Goal: Feedback & Contribution: Leave review/rating

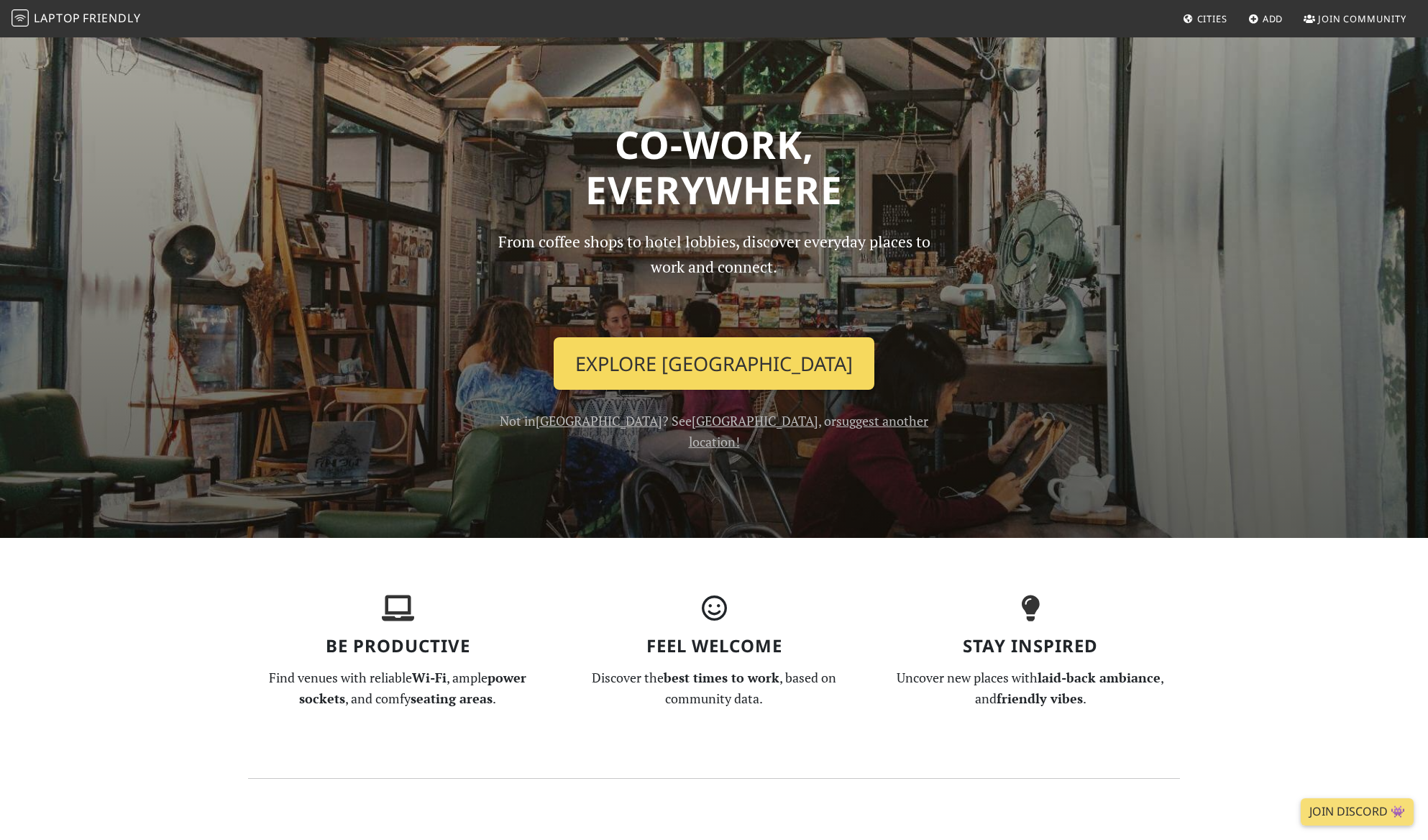
click at [734, 391] on link "Explore Tallinn" at bounding box center [714, 364] width 321 height 53
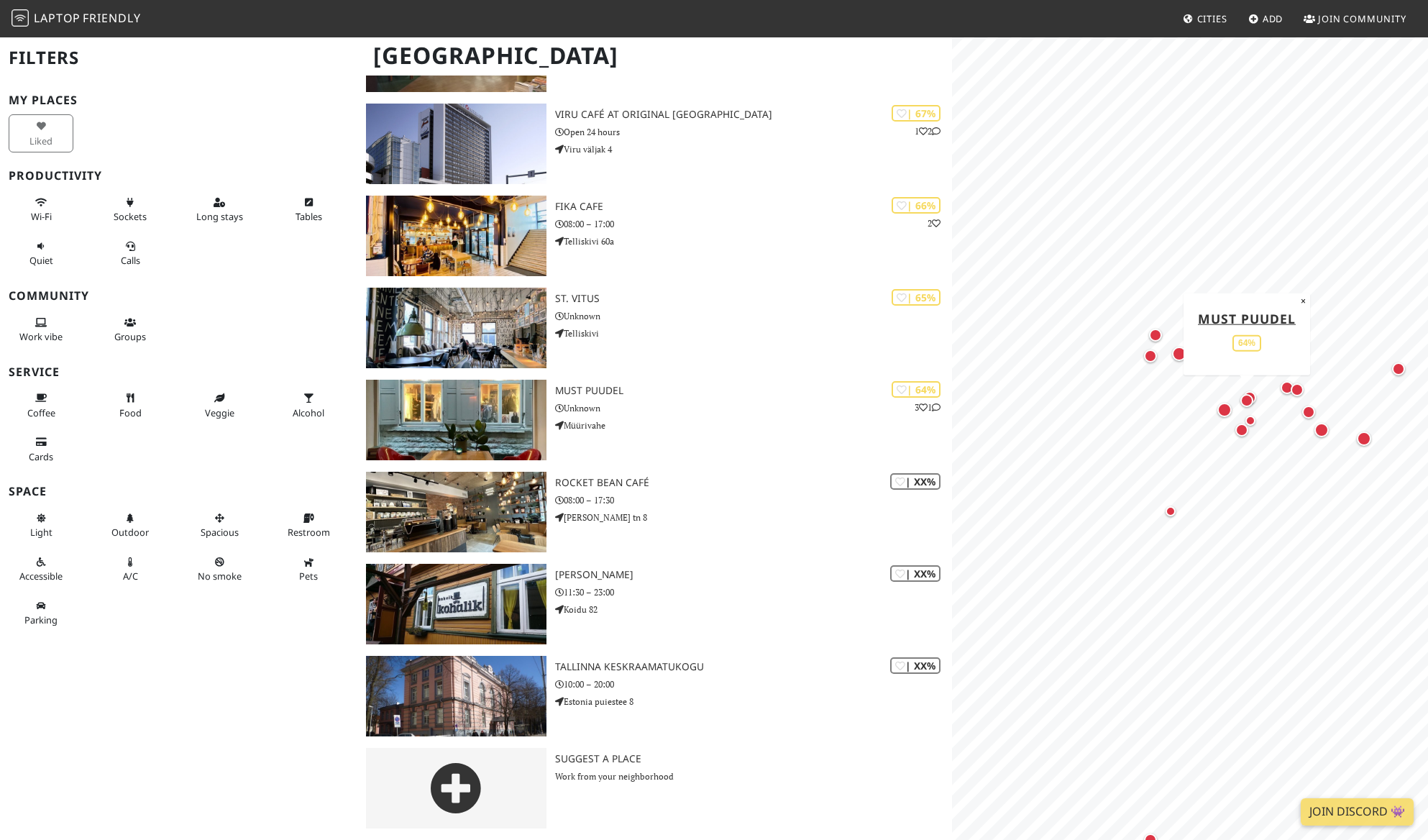
scroll to position [1572, 0]
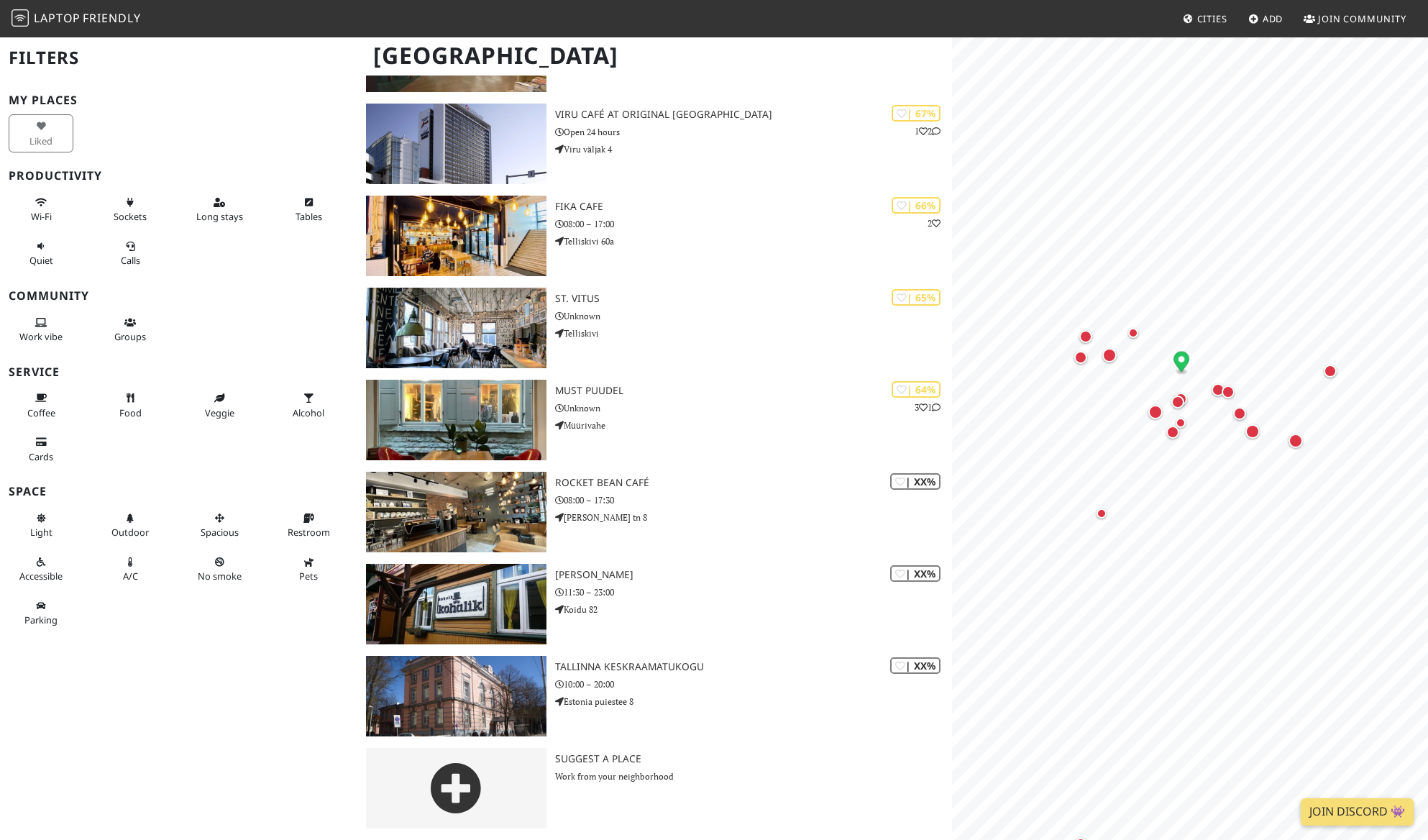
click at [1263, 25] on span "Add" at bounding box center [1273, 19] width 21 height 13
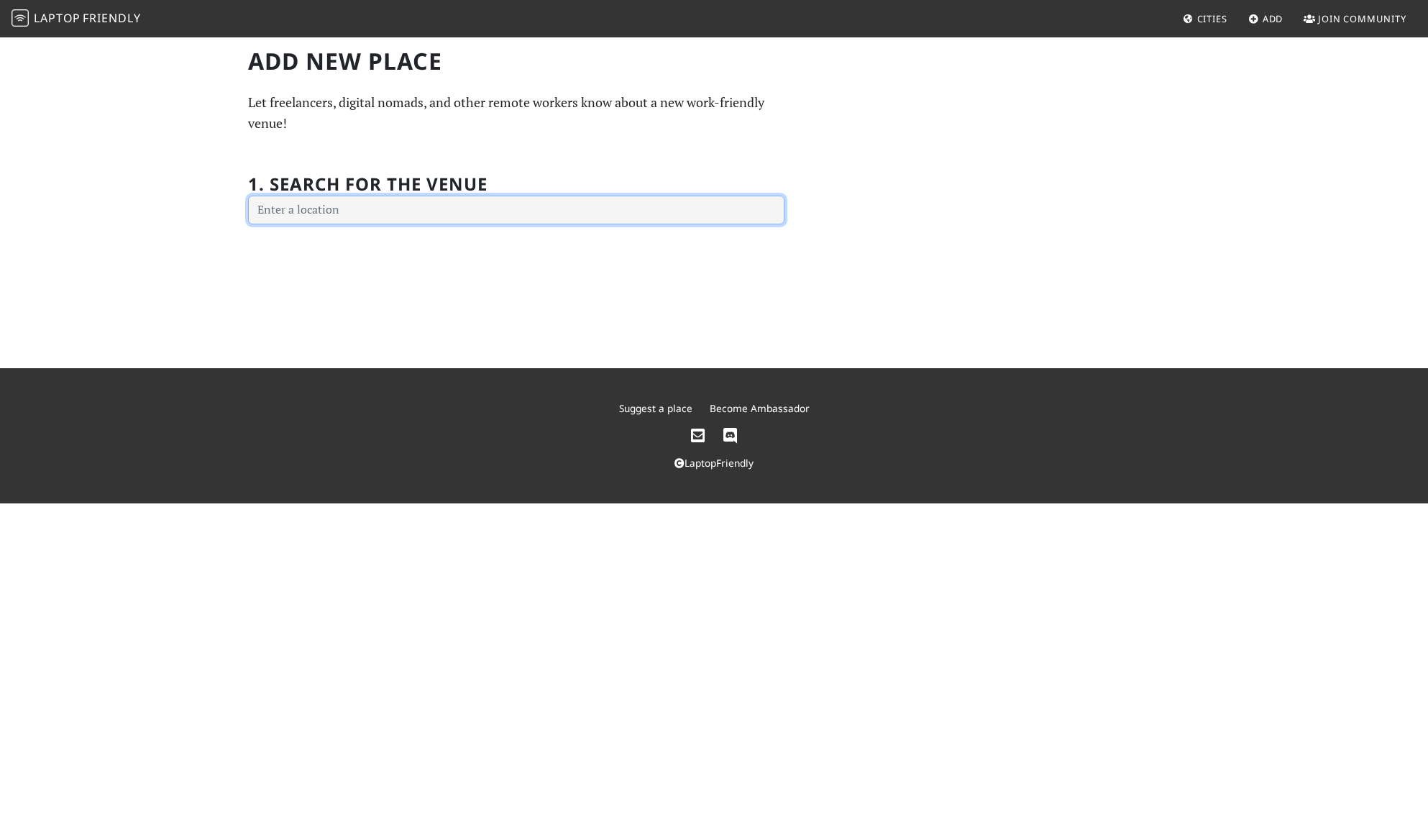
click at [485, 225] on input "text" at bounding box center [516, 209] width 537 height 29
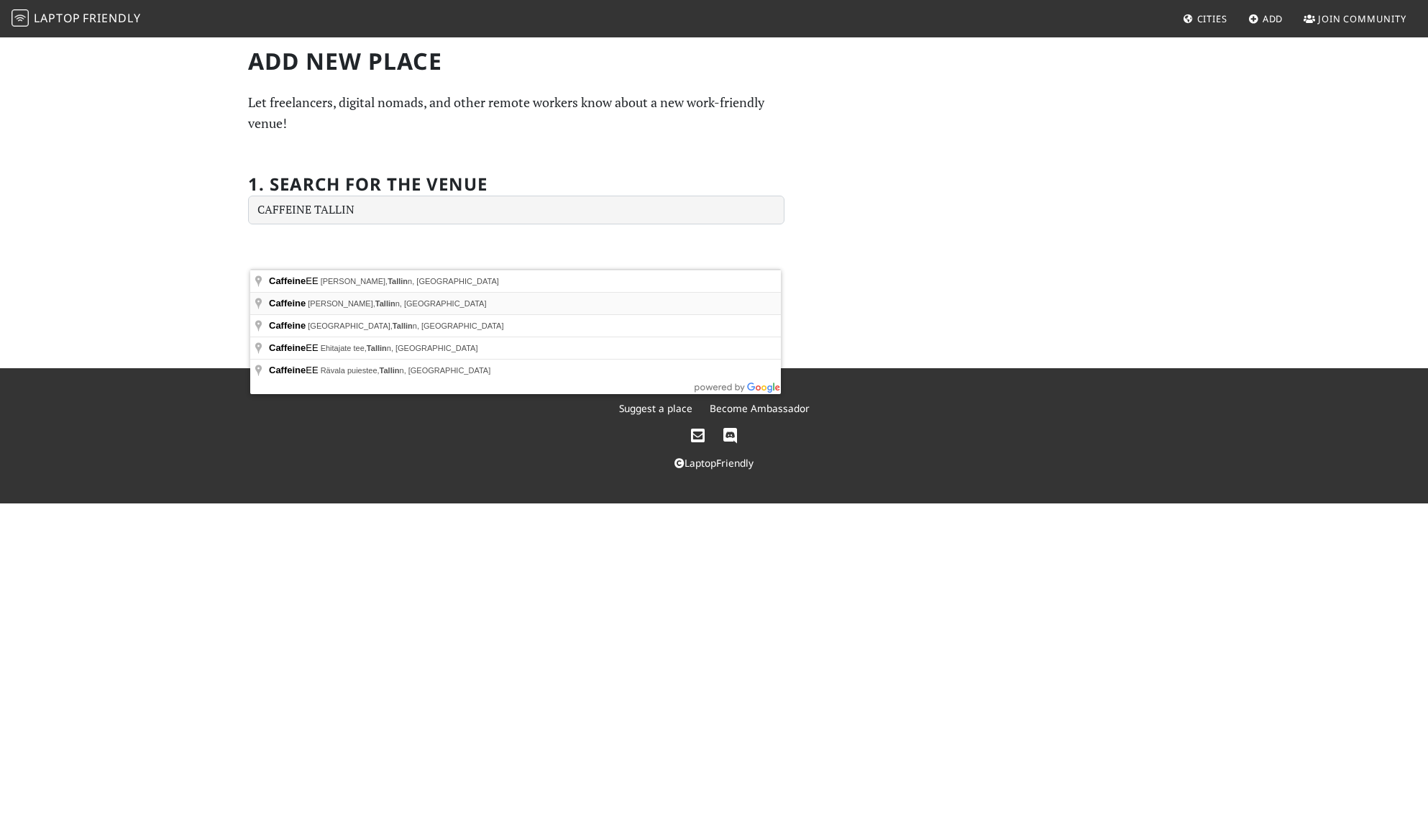
type input "Caffeine, [PERSON_NAME], [GEOGRAPHIC_DATA], [GEOGRAPHIC_DATA]"
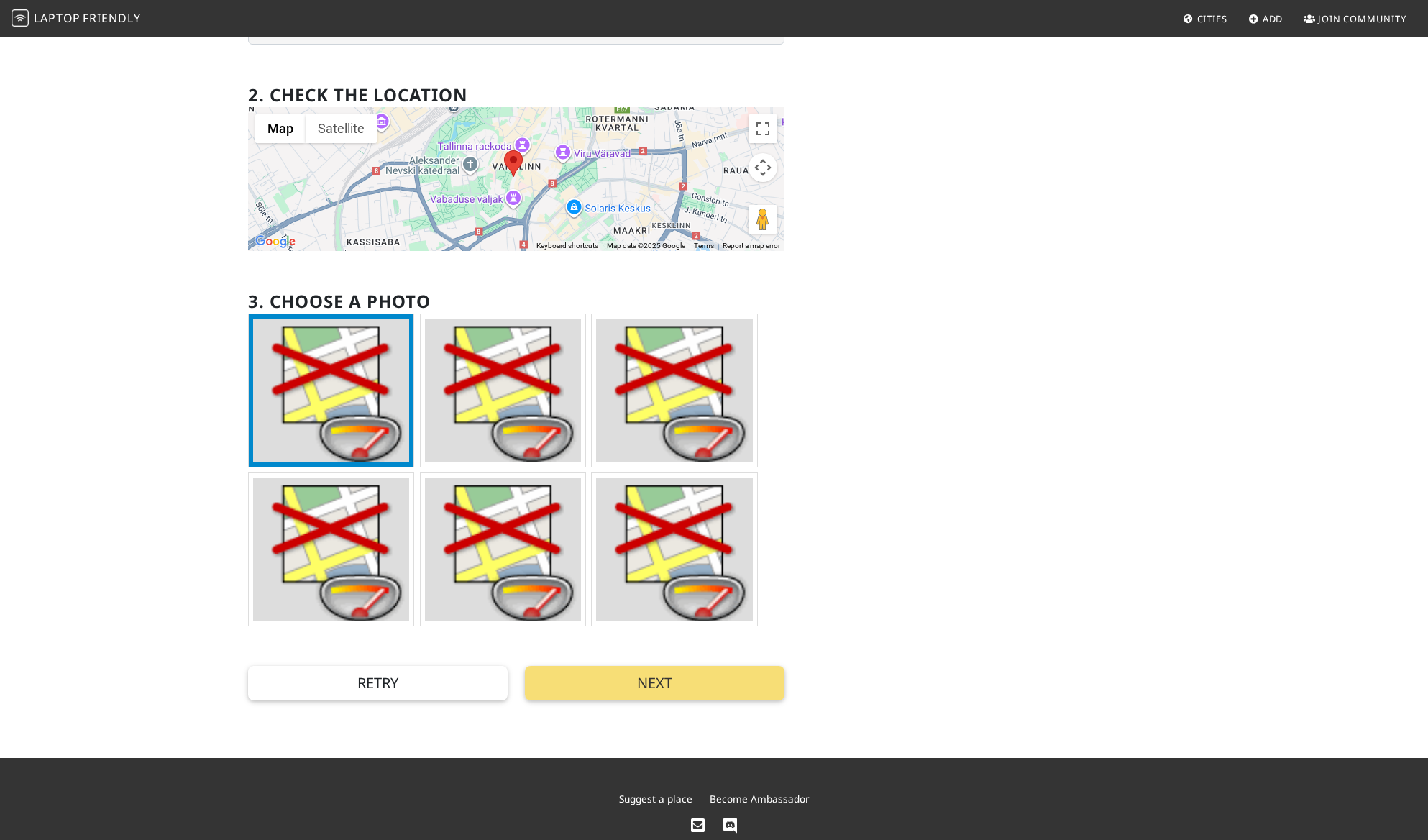
scroll to position [329, 0]
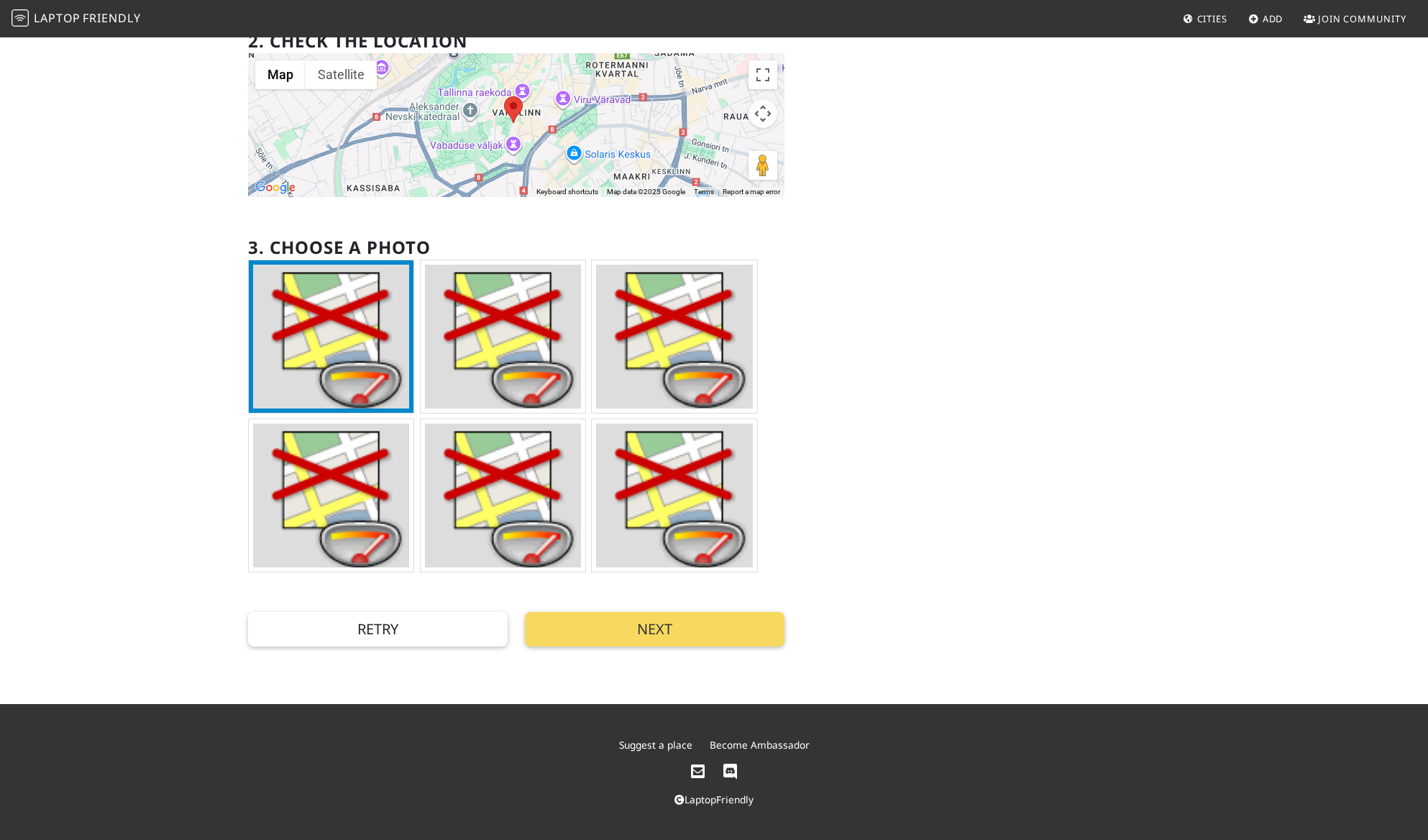
click at [613, 622] on button "Next" at bounding box center [655, 628] width 259 height 35
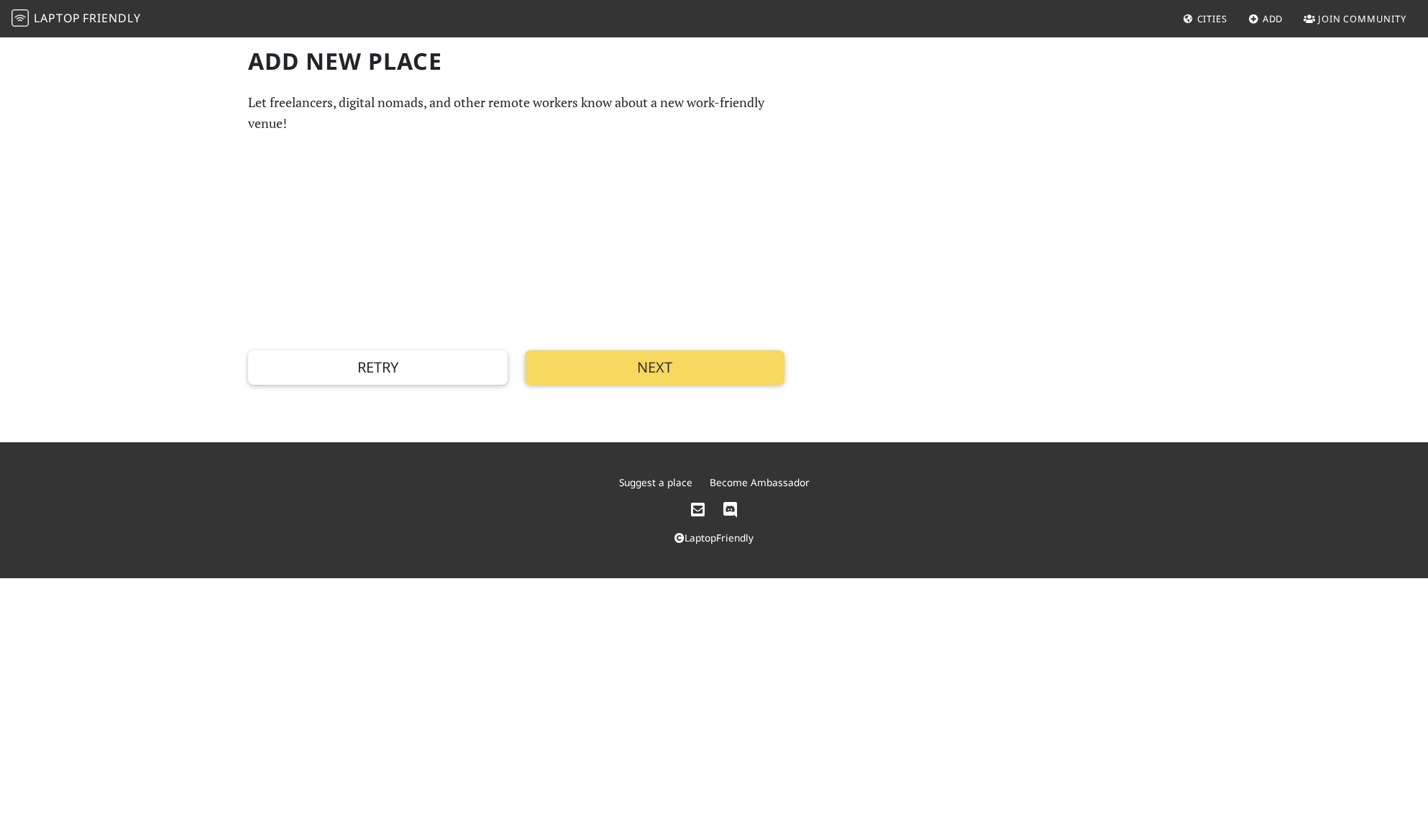
scroll to position [0, 0]
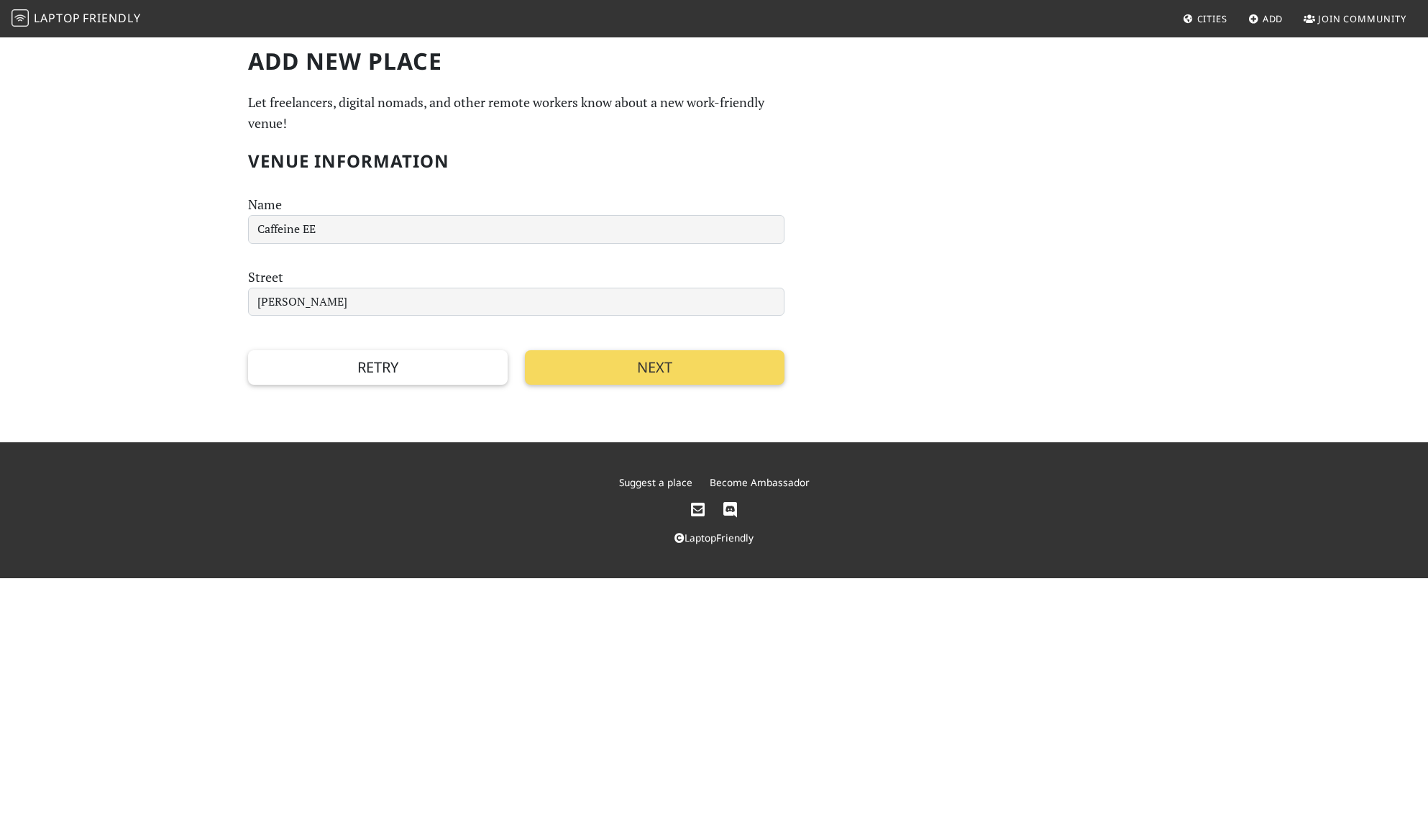
click at [650, 384] on button "Next" at bounding box center [655, 367] width 259 height 35
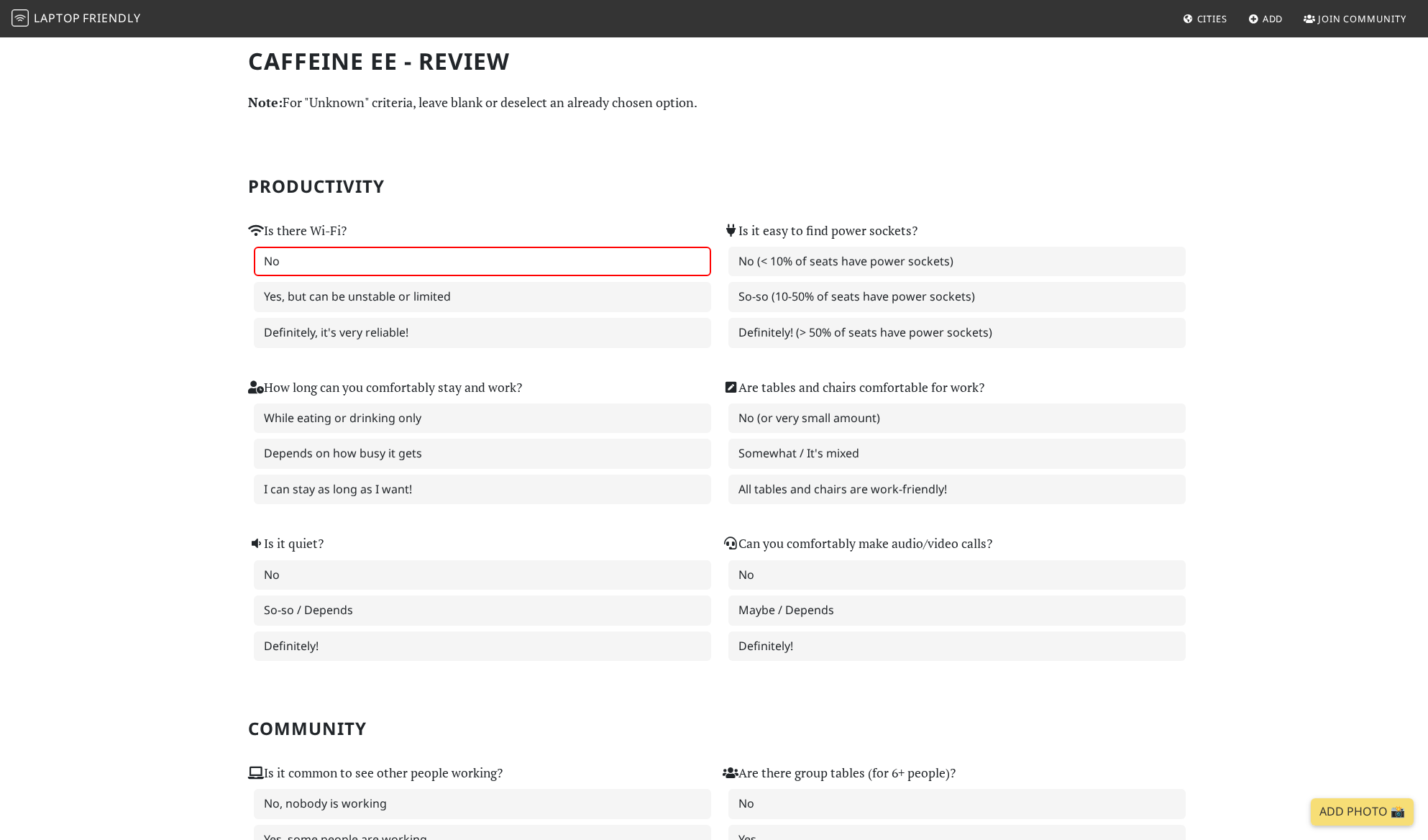
click at [527, 276] on label "No" at bounding box center [483, 261] width 457 height 30
click at [520, 312] on label "Yes, but can be unstable or limited" at bounding box center [483, 296] width 457 height 30
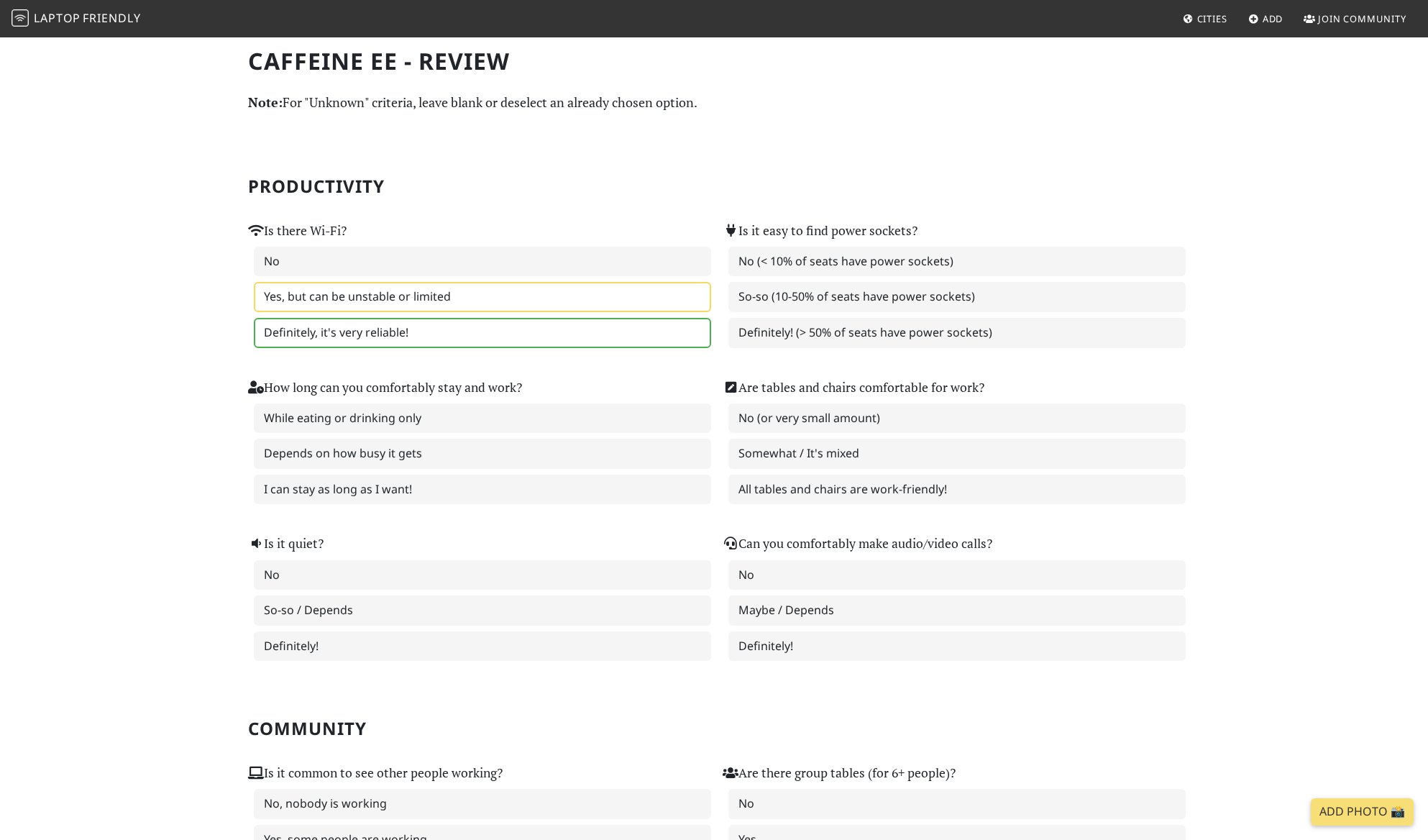
click at [504, 348] on label "Definitely, it's very reliable!" at bounding box center [483, 333] width 457 height 30
click at [927, 312] on label "So-so (10-50% of seats have power sockets)" at bounding box center [957, 296] width 457 height 30
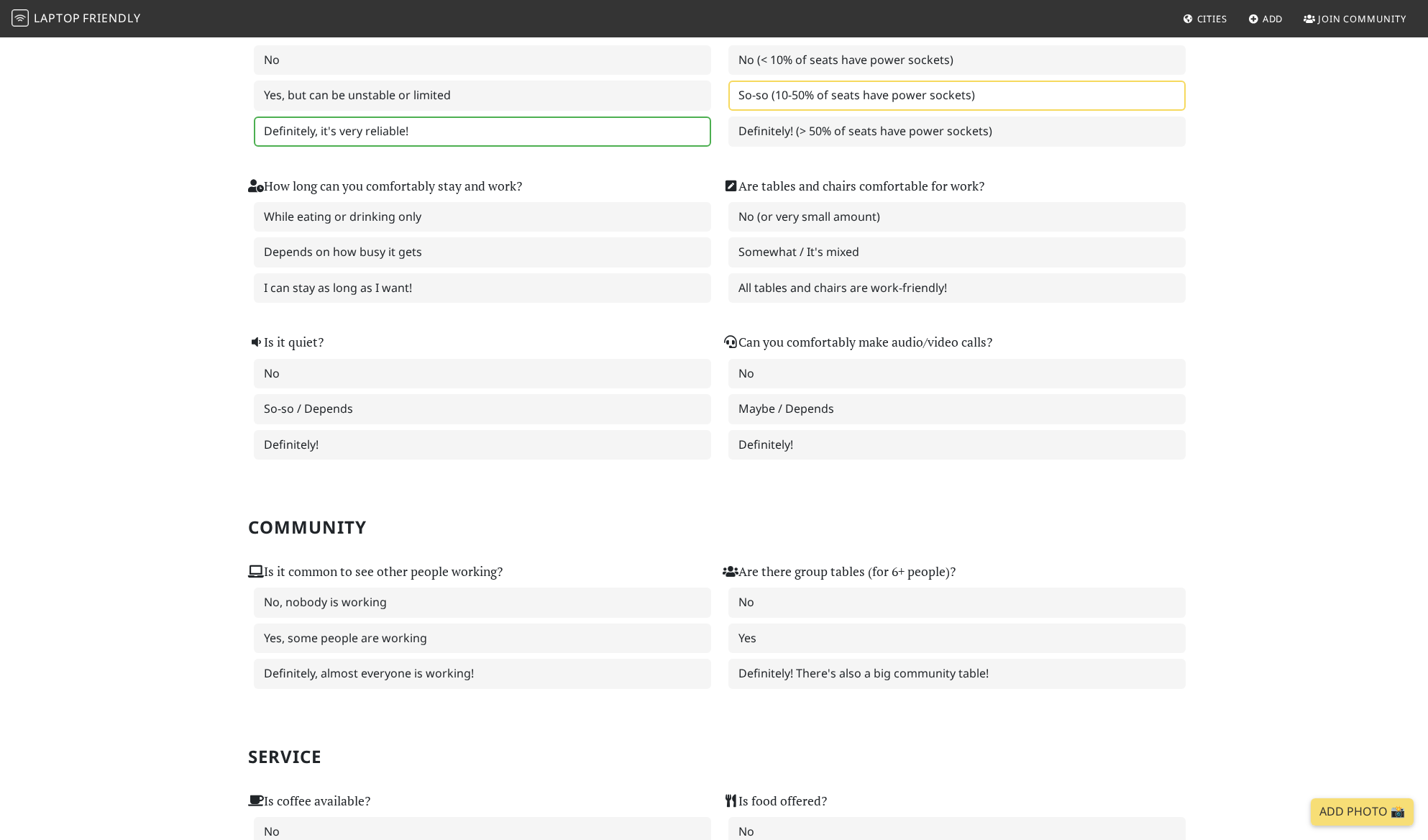
scroll to position [212, 0]
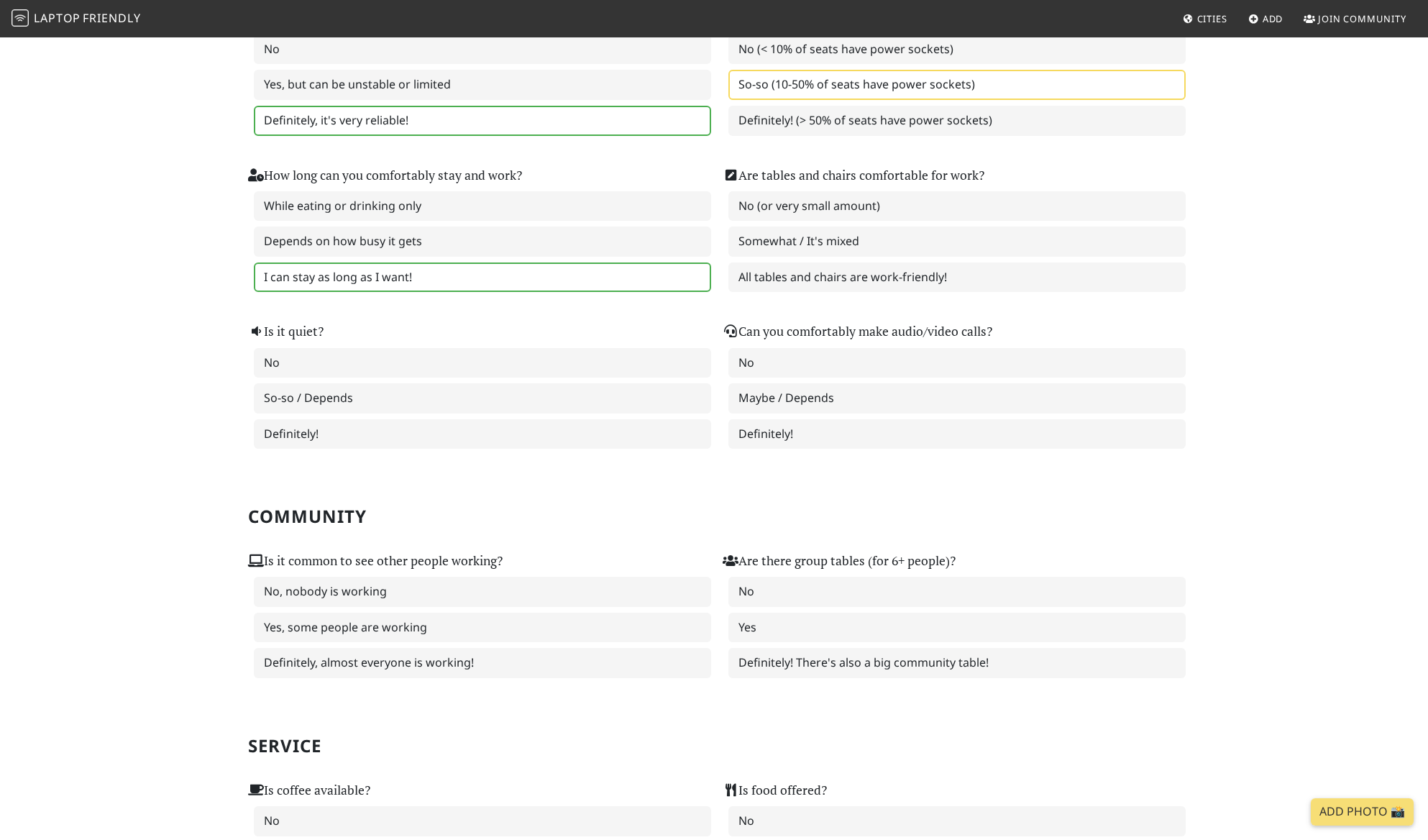
click at [582, 293] on label "I can stay as long as I want!" at bounding box center [483, 277] width 457 height 30
click at [843, 256] on label "Somewhat / It's mixed" at bounding box center [957, 241] width 457 height 30
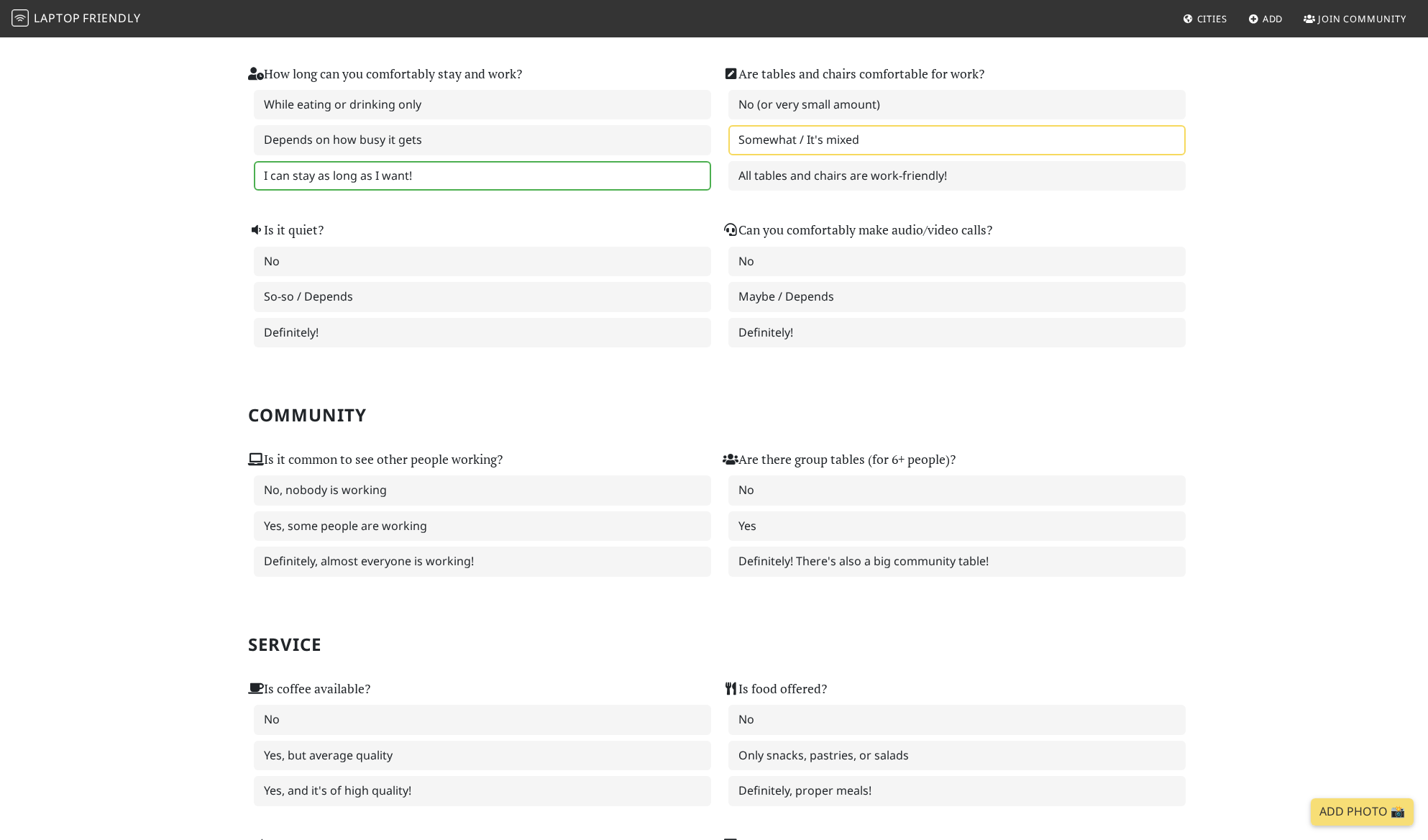
scroll to position [340, 0]
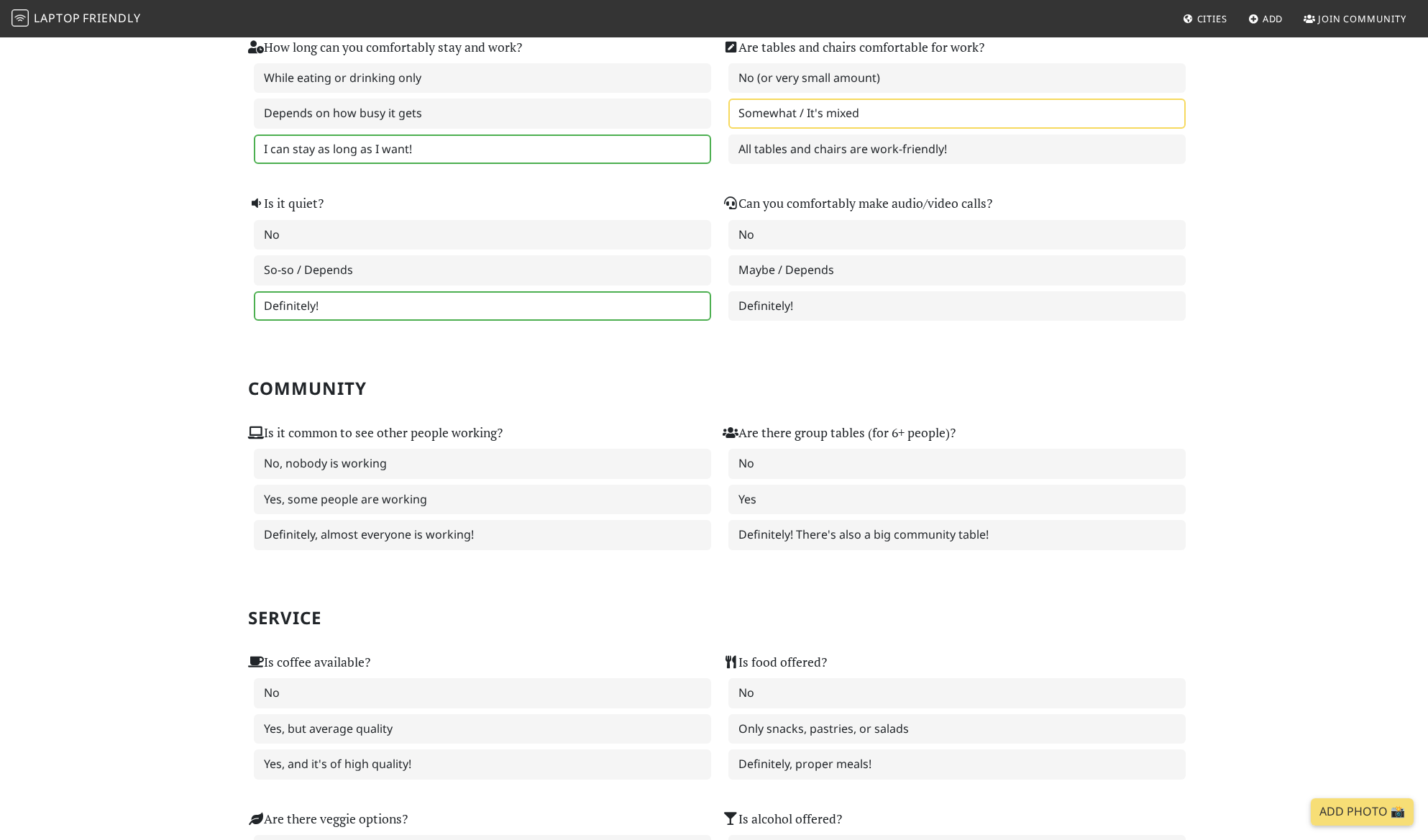
click at [423, 321] on label "Definitely!" at bounding box center [483, 306] width 457 height 30
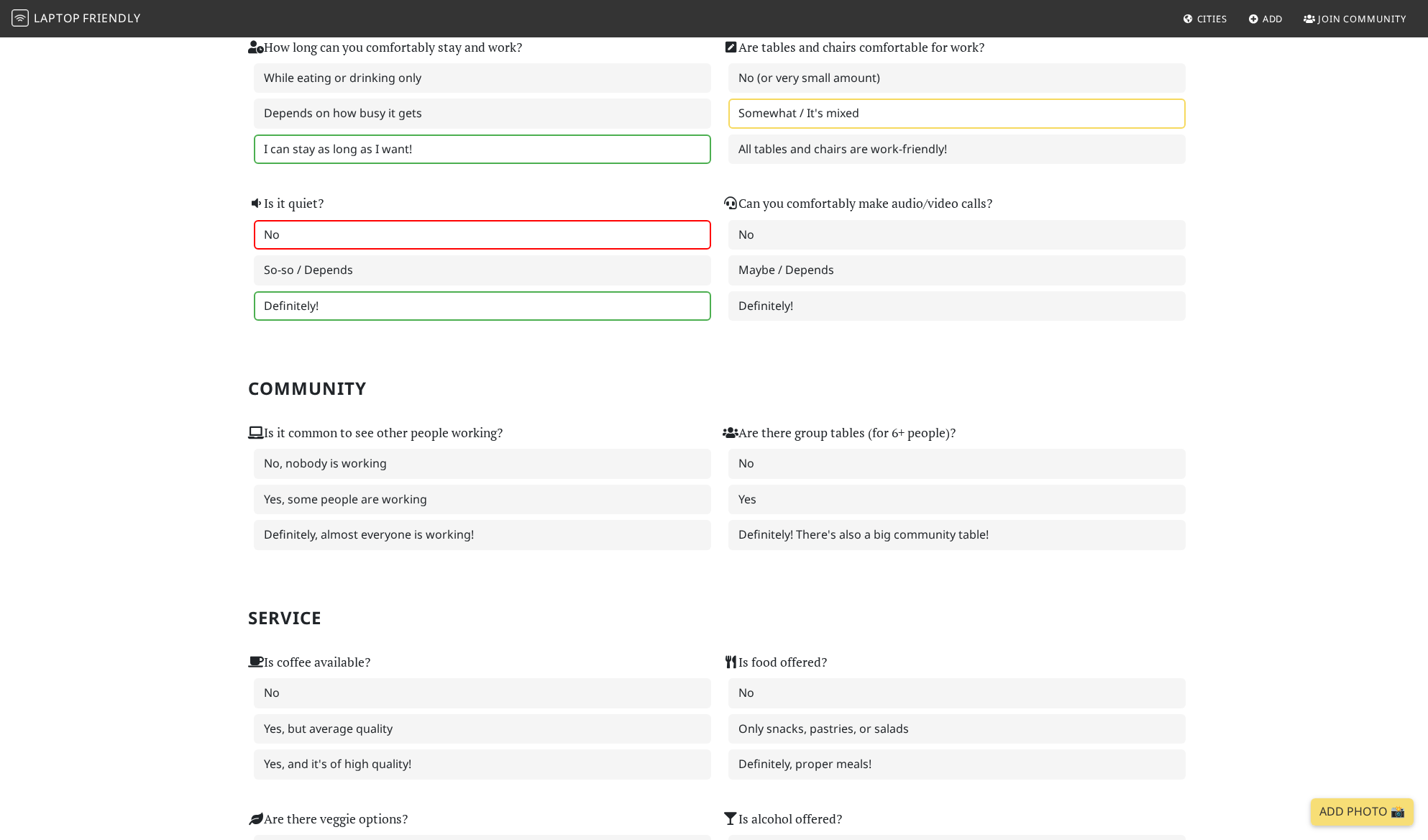
click at [419, 250] on label "No" at bounding box center [483, 235] width 457 height 30
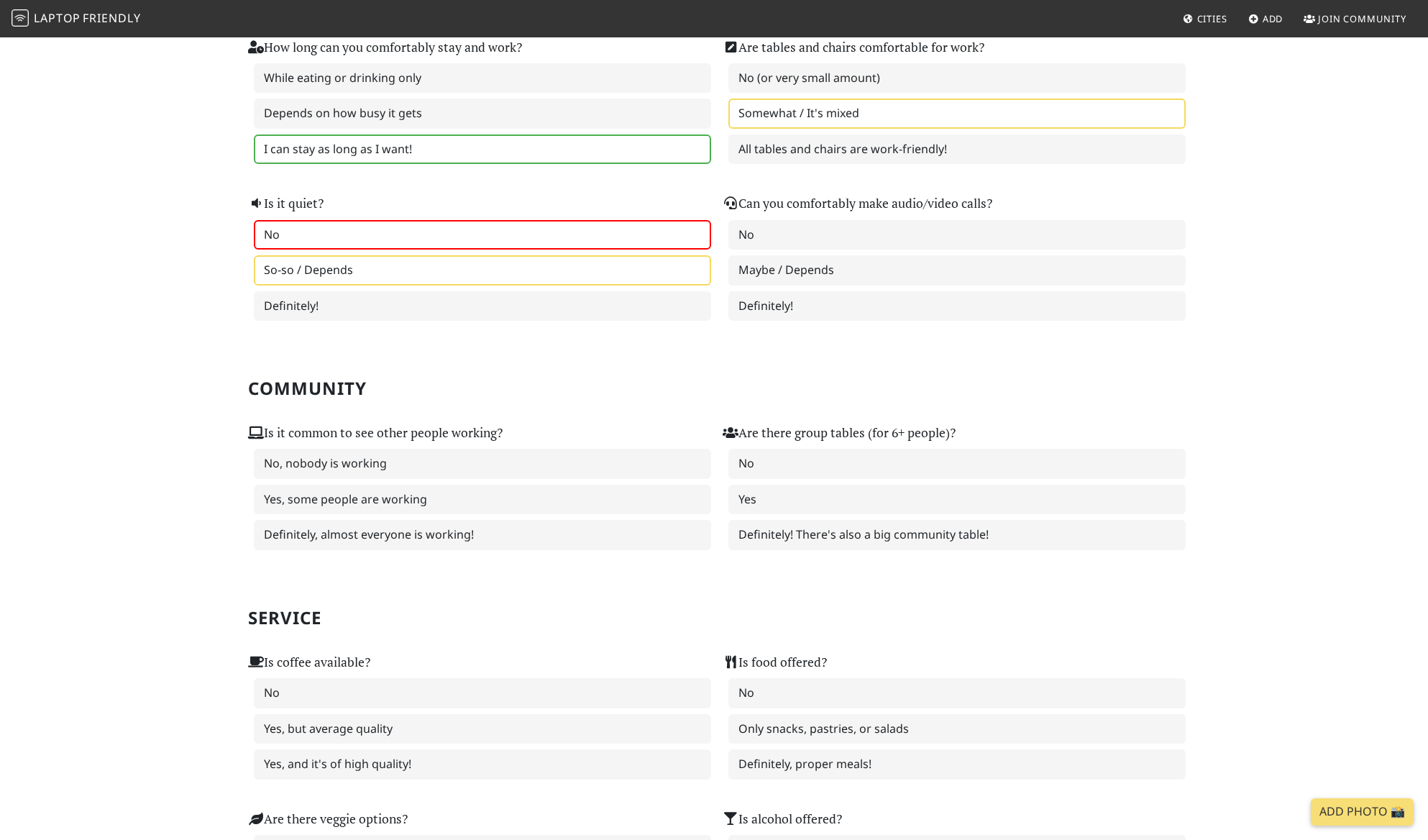
click at [539, 286] on label "So-so / Depends" at bounding box center [483, 270] width 457 height 30
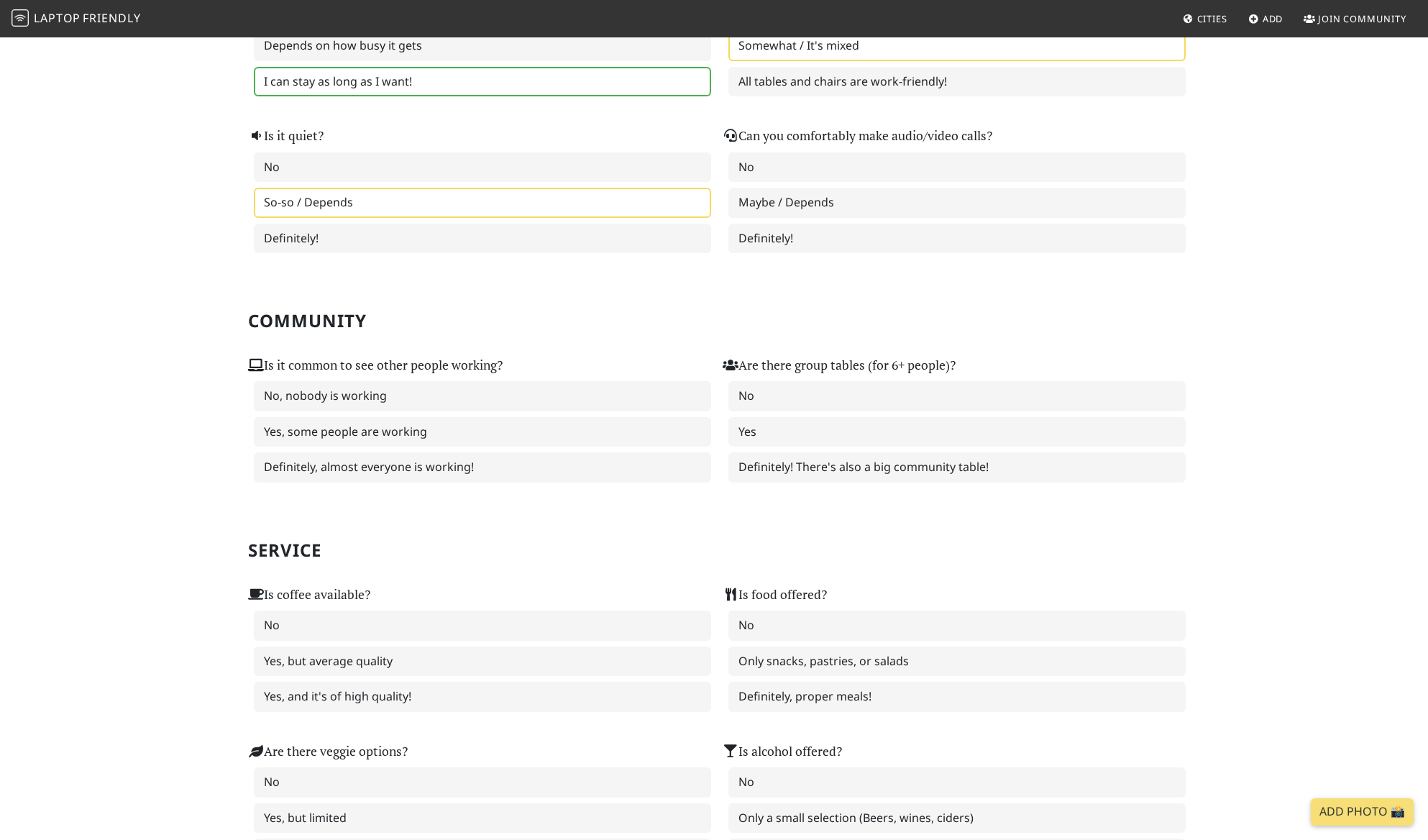
scroll to position [408, 0]
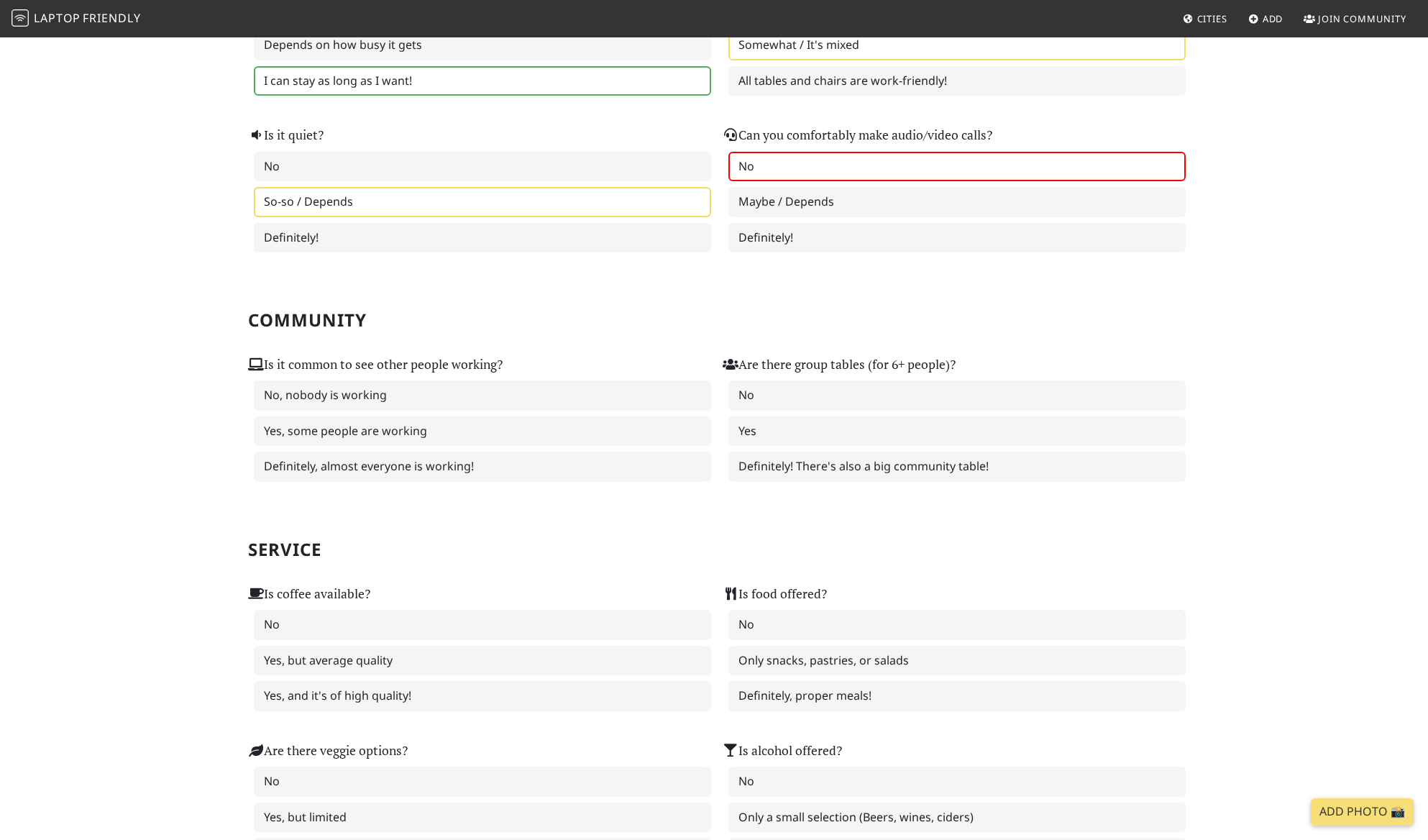
click at [829, 182] on label "No" at bounding box center [957, 166] width 457 height 30
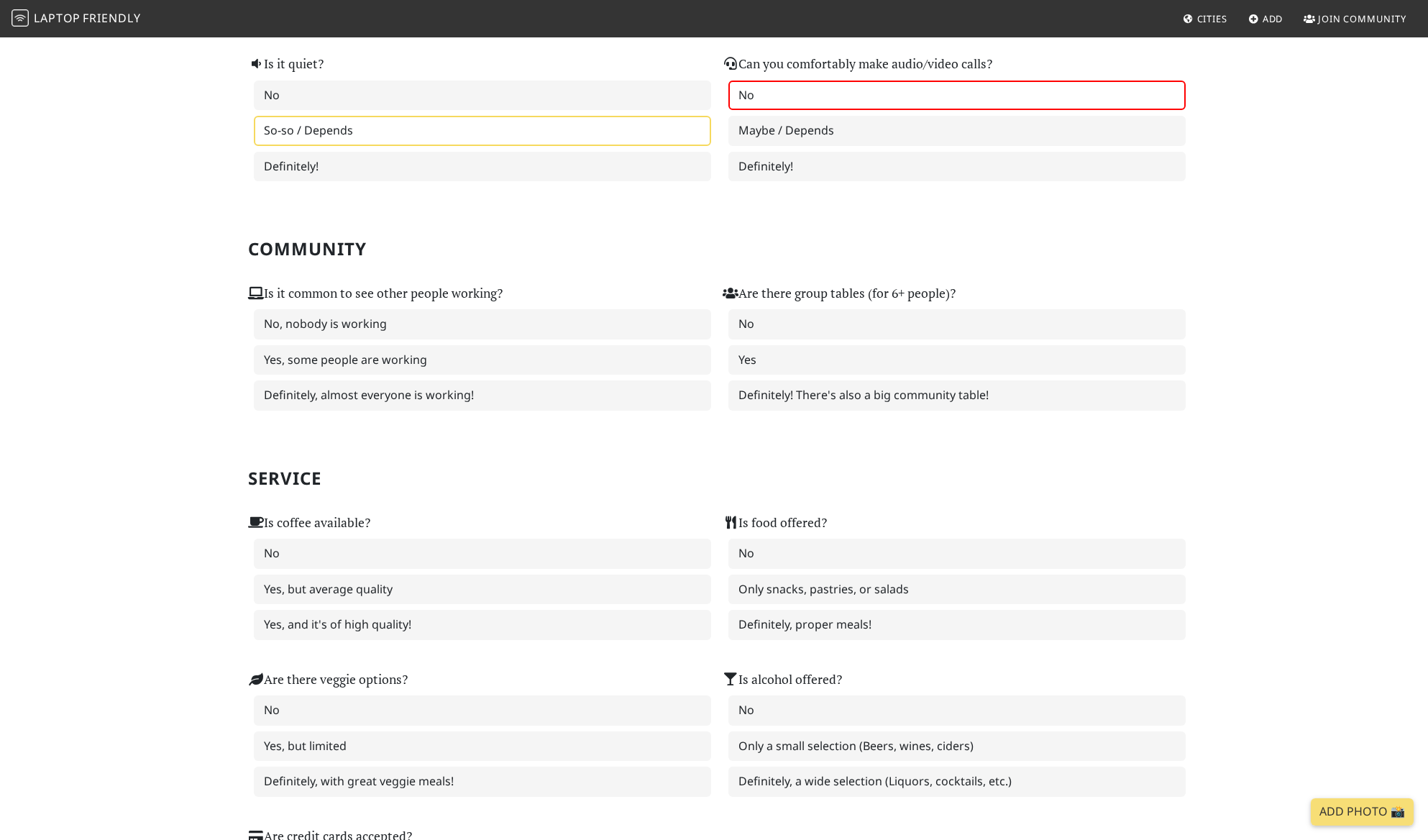
scroll to position [481, 0]
click at [813, 144] on label "Maybe / Depends" at bounding box center [957, 129] width 457 height 30
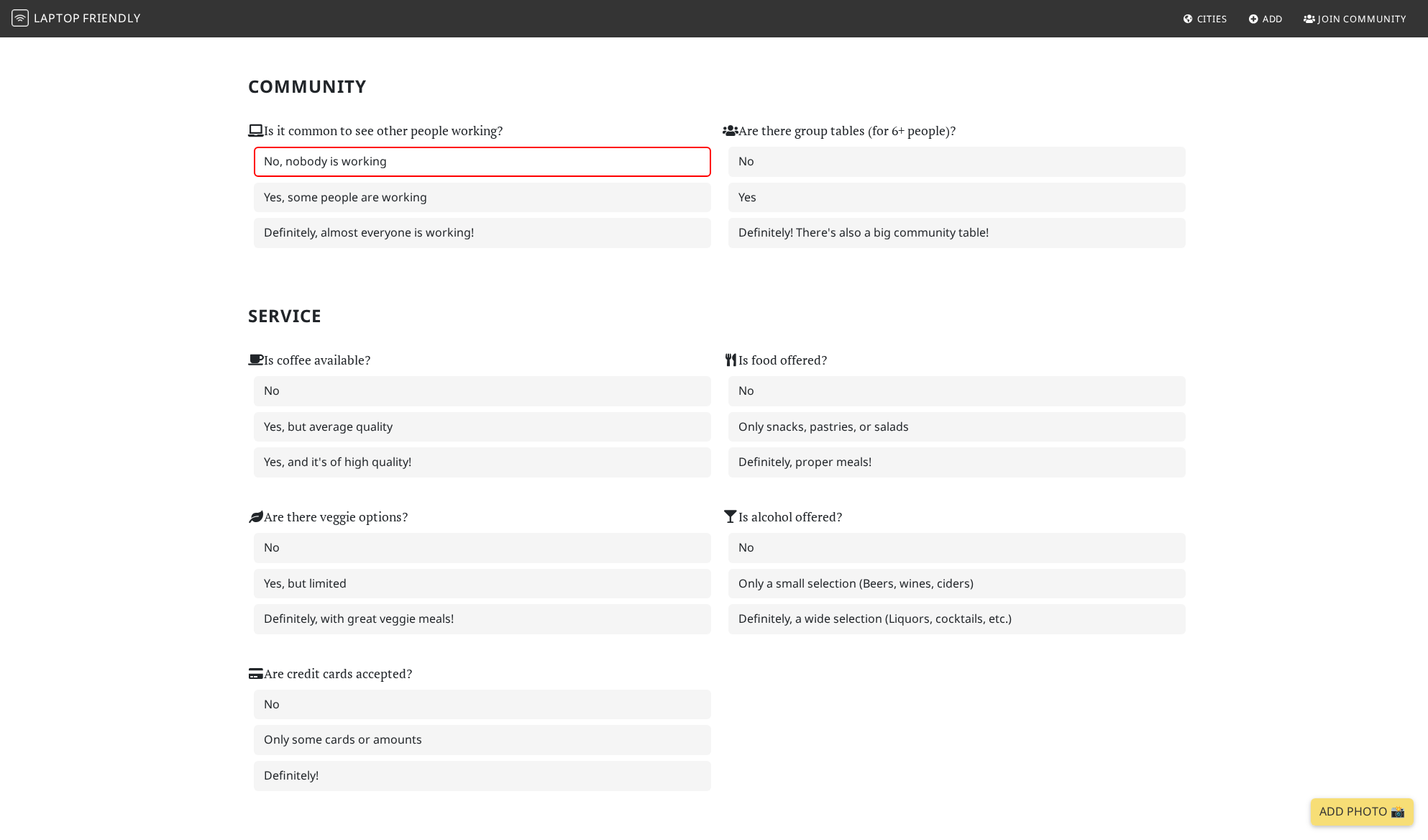
scroll to position [662, 0]
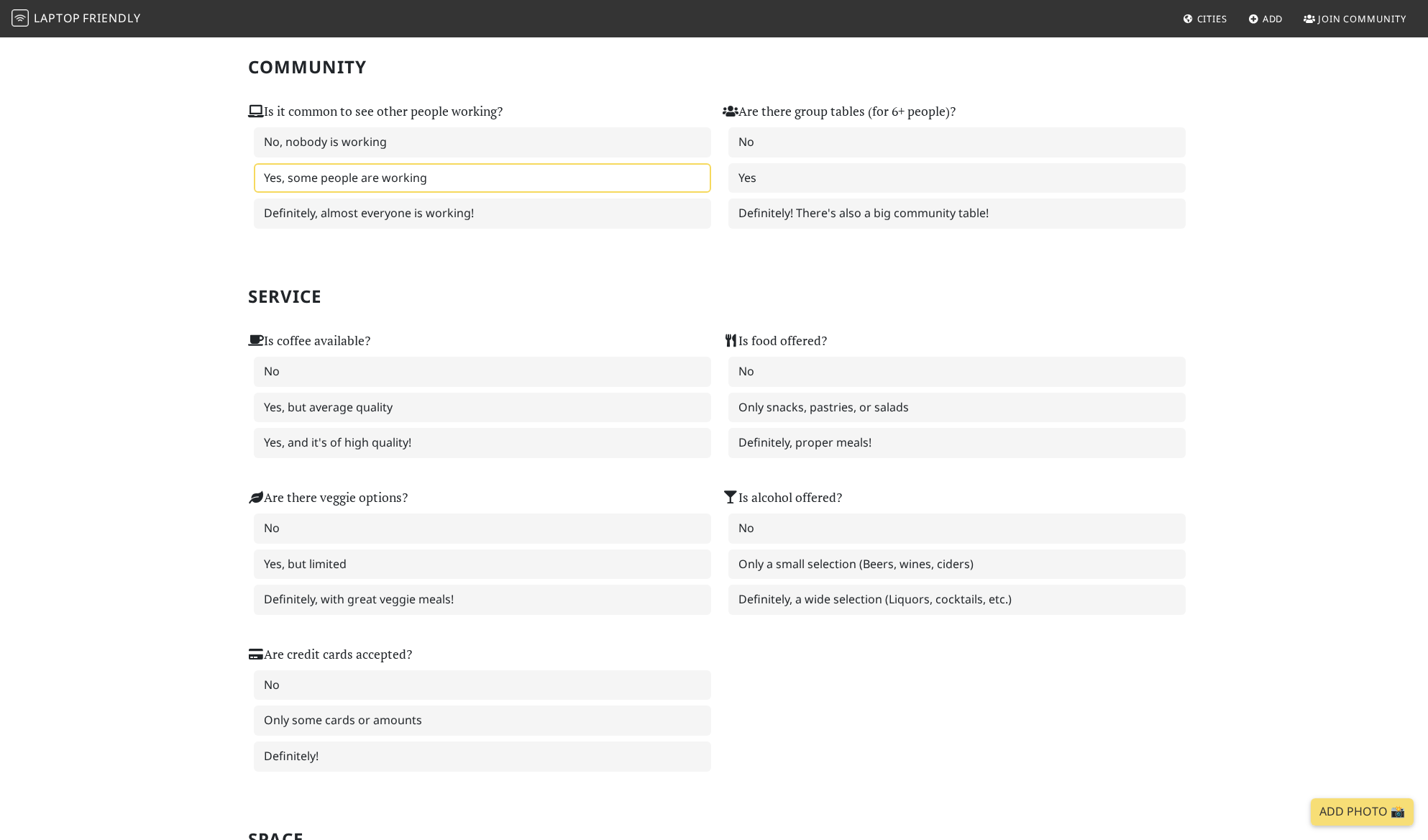
click at [503, 193] on label "Yes, some people are working" at bounding box center [483, 178] width 457 height 30
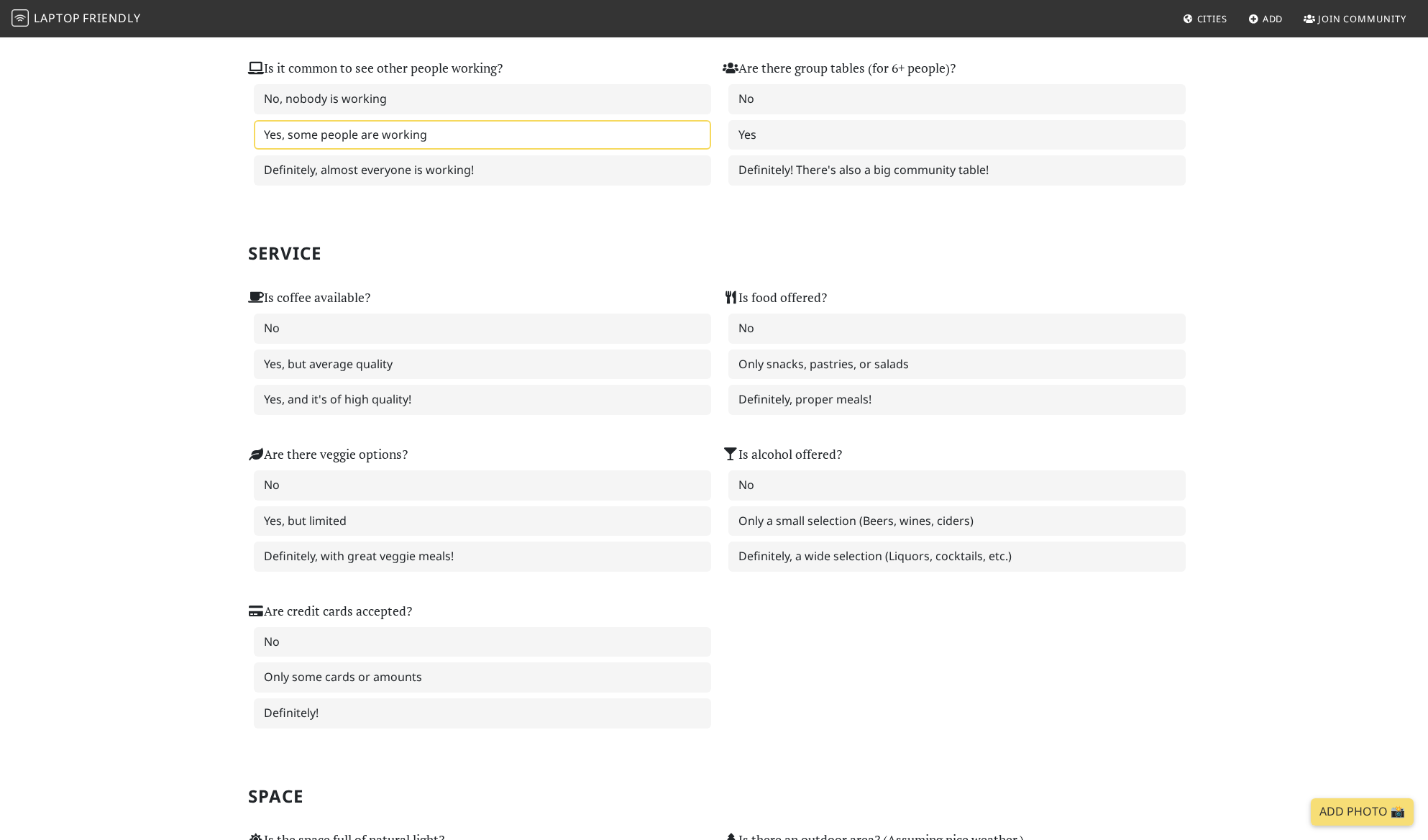
scroll to position [726, 0]
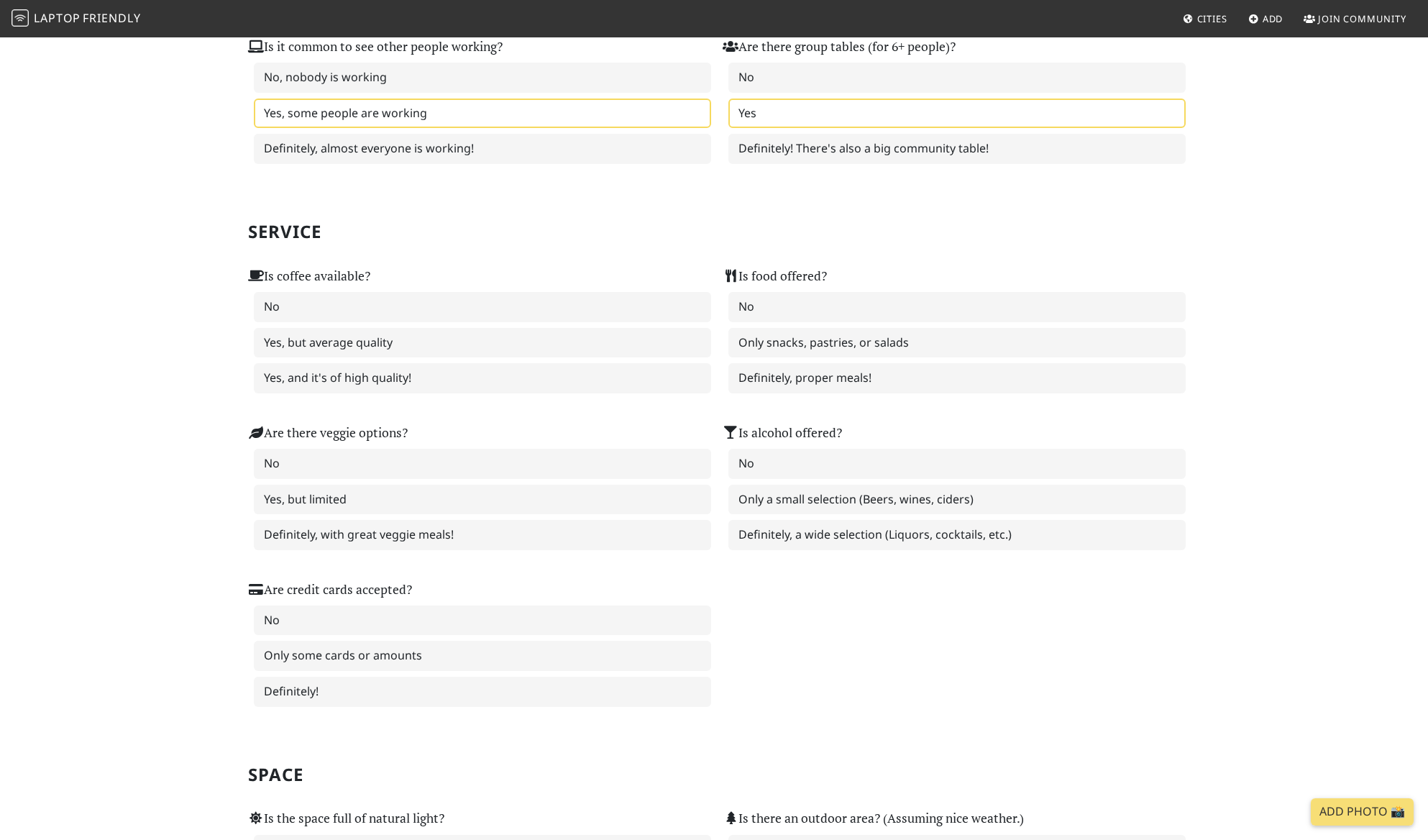
click at [796, 129] on label "Yes" at bounding box center [957, 113] width 457 height 30
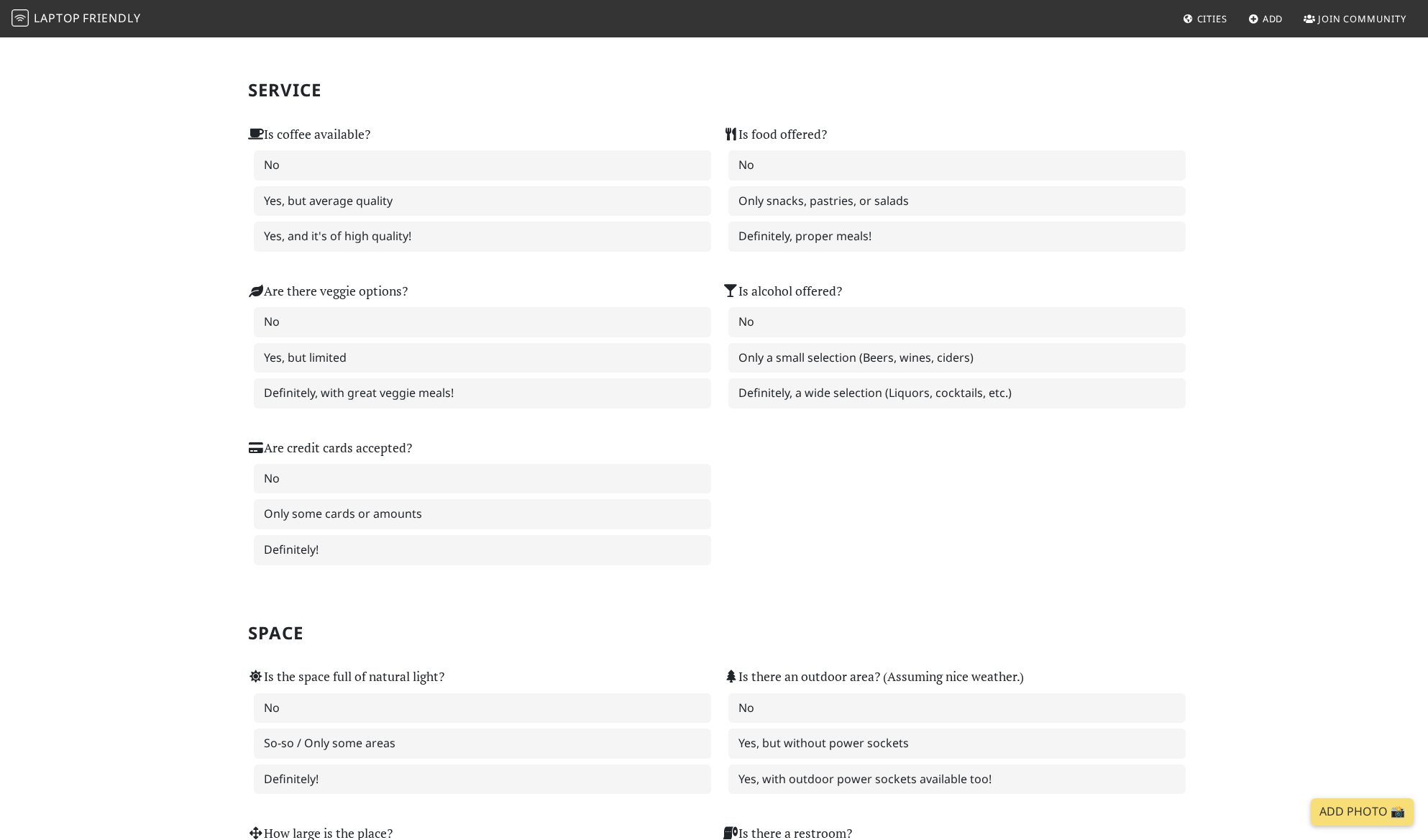
scroll to position [867, 0]
click at [531, 252] on label "Yes, and it's of high quality!" at bounding box center [483, 237] width 457 height 30
click at [813, 217] on label "Only snacks, pastries, or salads" at bounding box center [957, 202] width 457 height 30
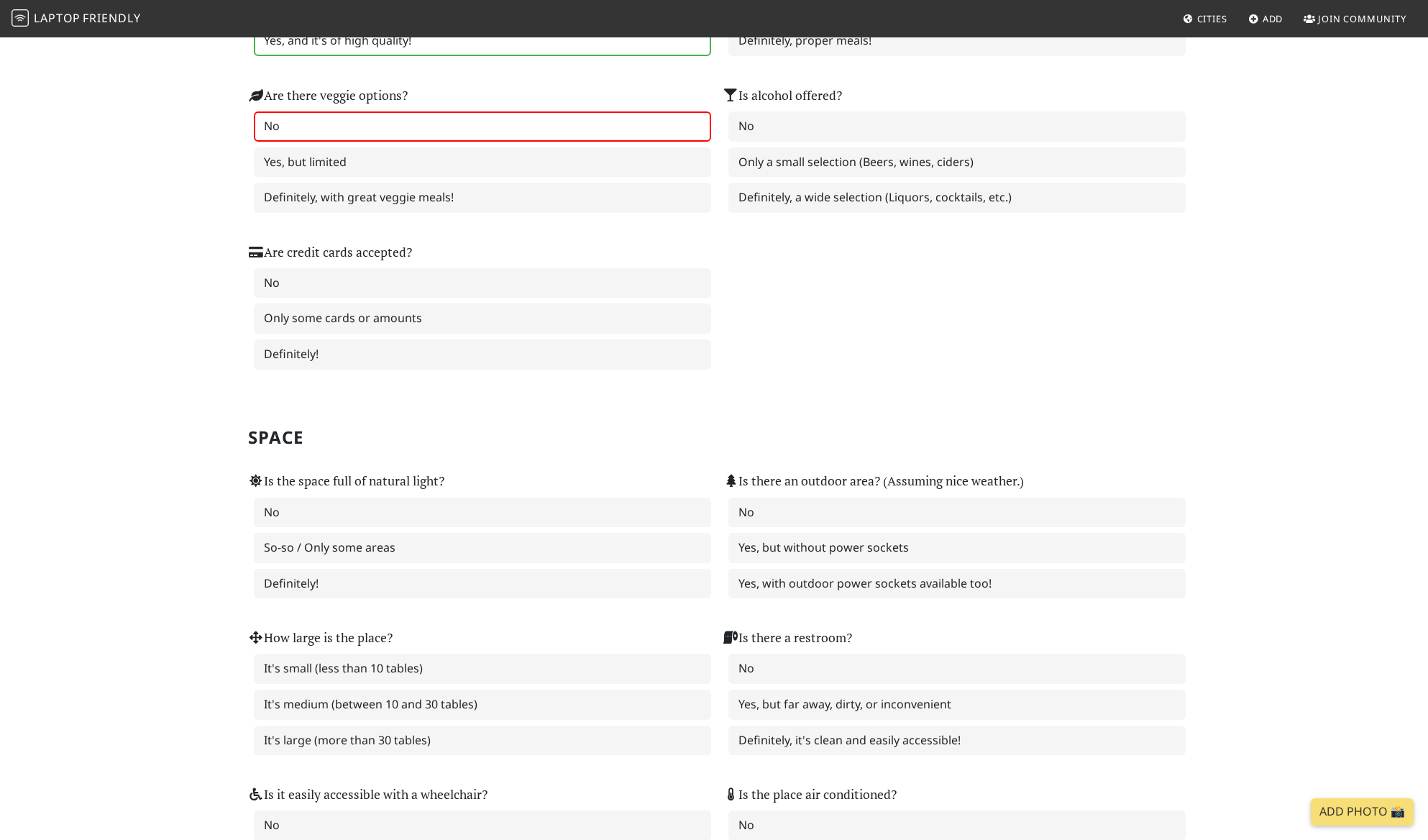
scroll to position [1069, 0]
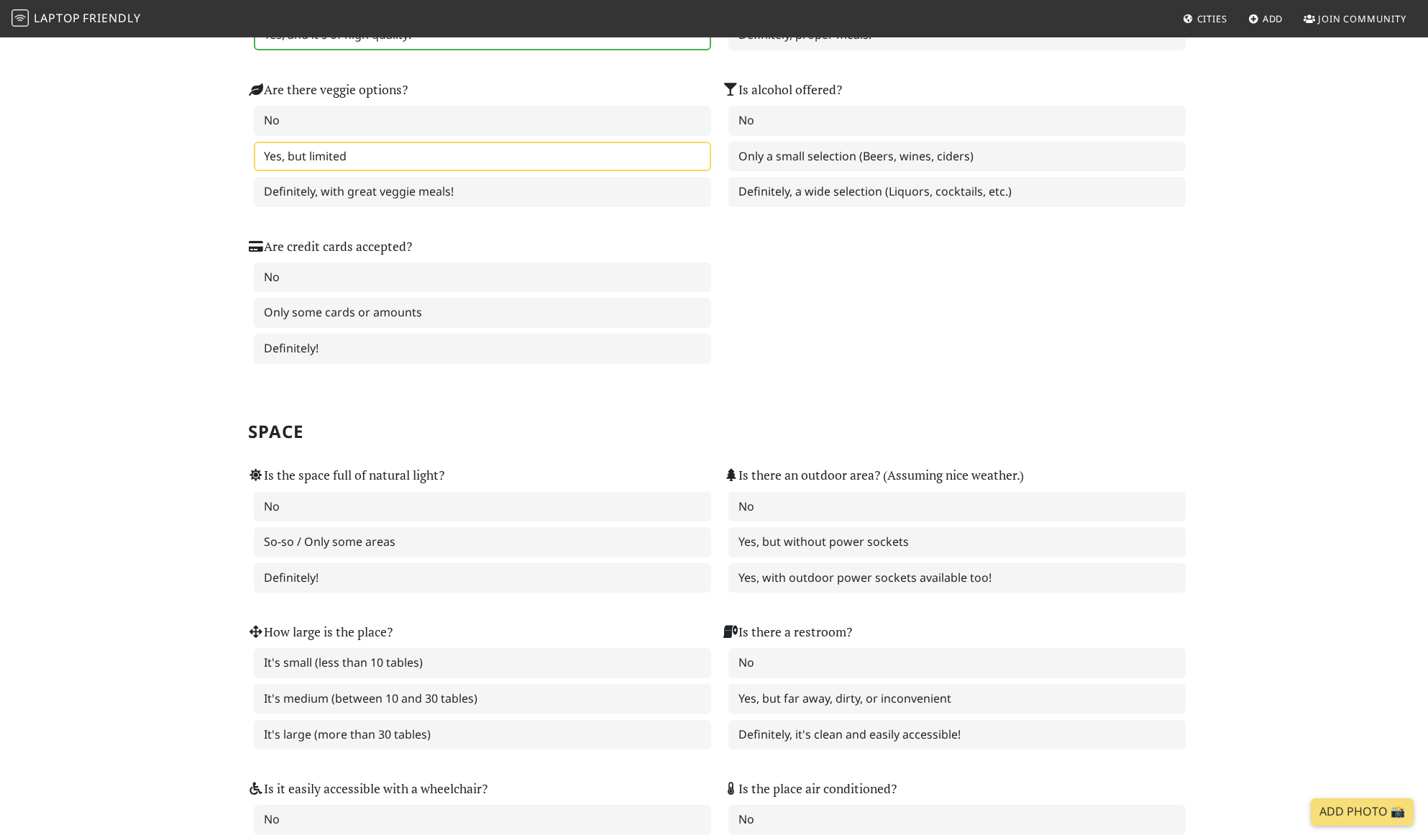
click at [628, 172] on label "Yes, but limited" at bounding box center [483, 156] width 457 height 30
click at [761, 136] on label "No" at bounding box center [957, 120] width 457 height 30
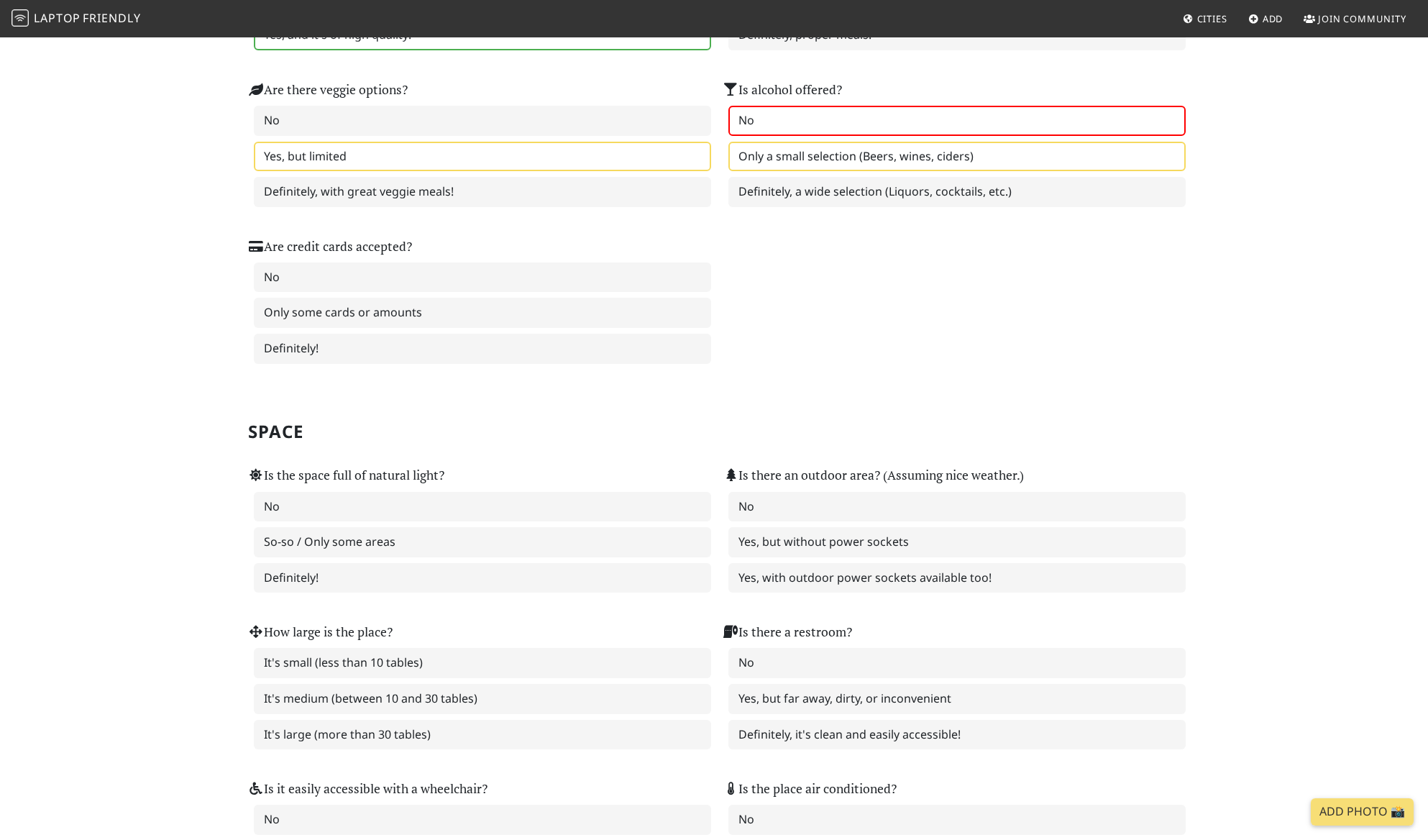
click at [776, 172] on label "Only a small selection (Beers, wines, ciders)" at bounding box center [957, 156] width 457 height 30
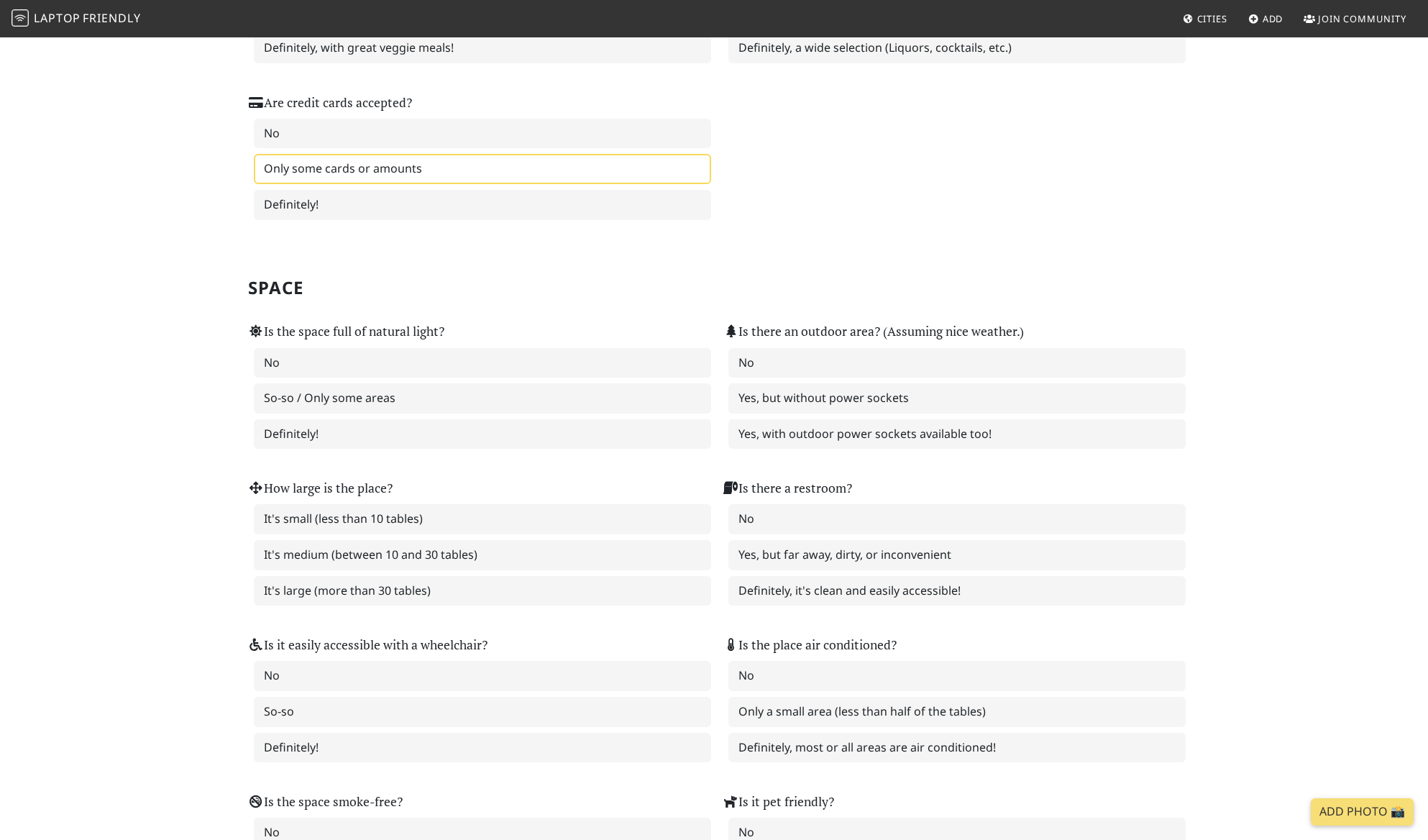
scroll to position [1214, 0]
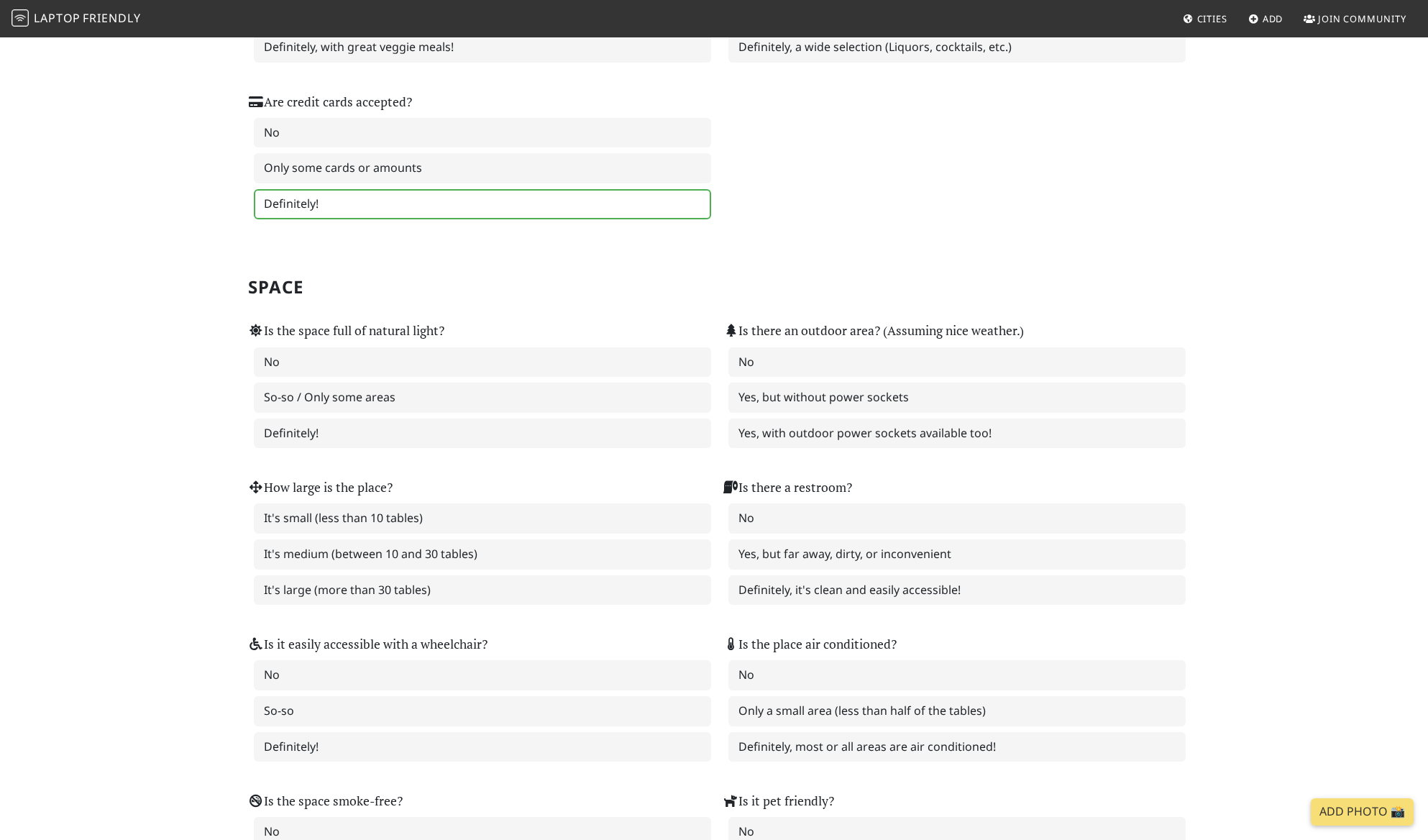
click at [563, 219] on label "Definitely!" at bounding box center [483, 204] width 457 height 30
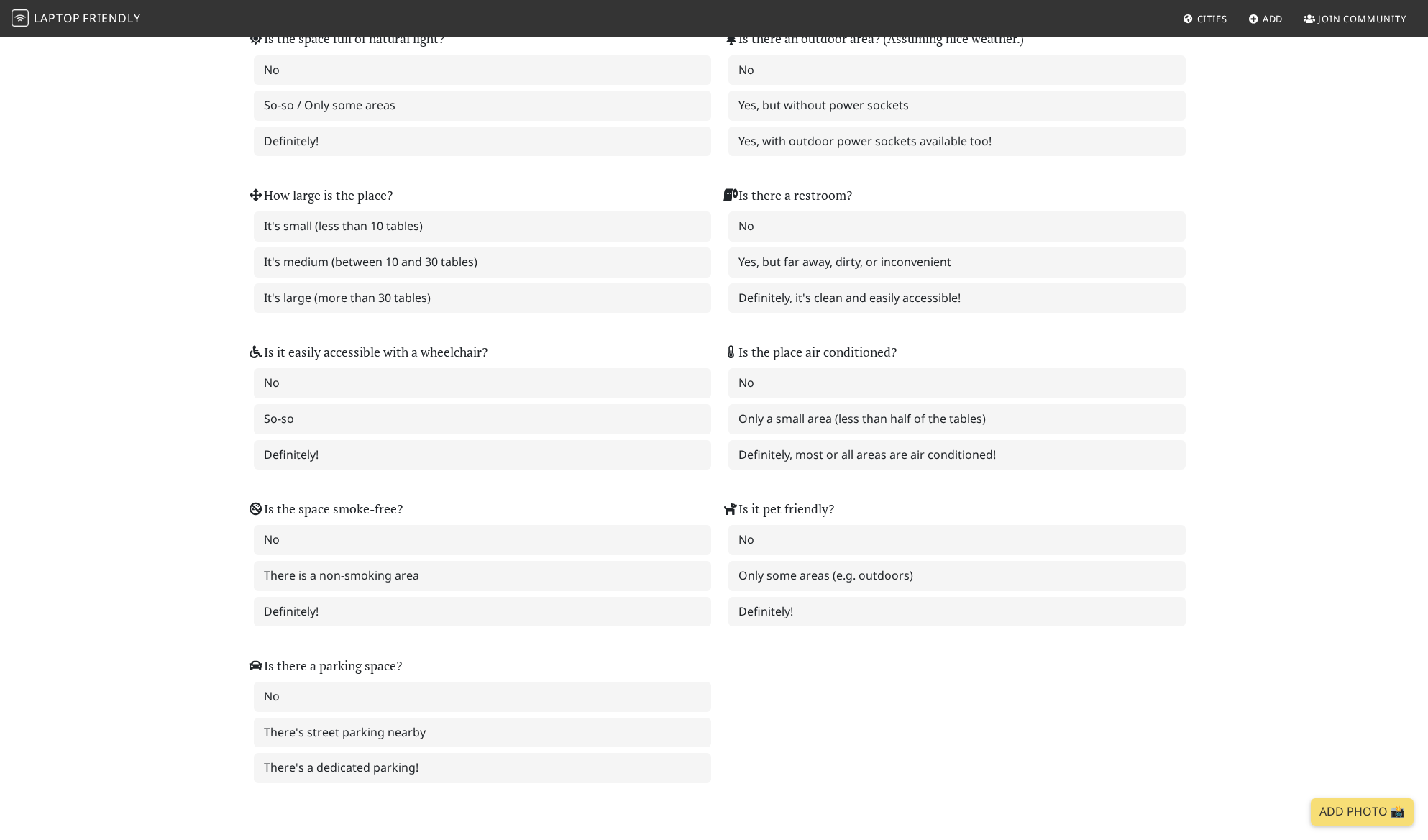
scroll to position [1529, 0]
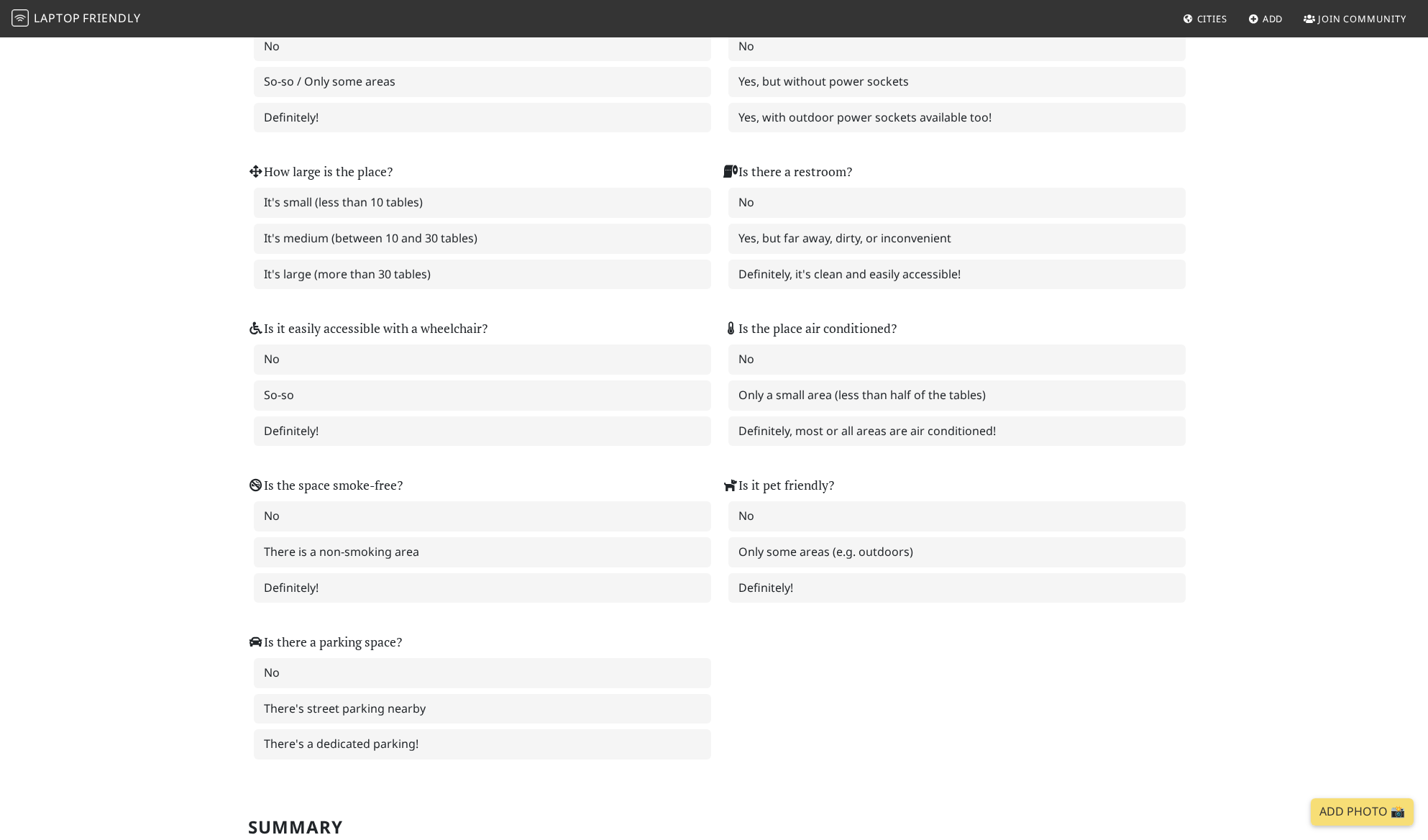
click at [538, 138] on div "Is the space full of natural light? No So-so / Only some areas Definitely!" at bounding box center [477, 59] width 475 height 157
click at [548, 133] on label "Definitely!" at bounding box center [483, 117] width 457 height 30
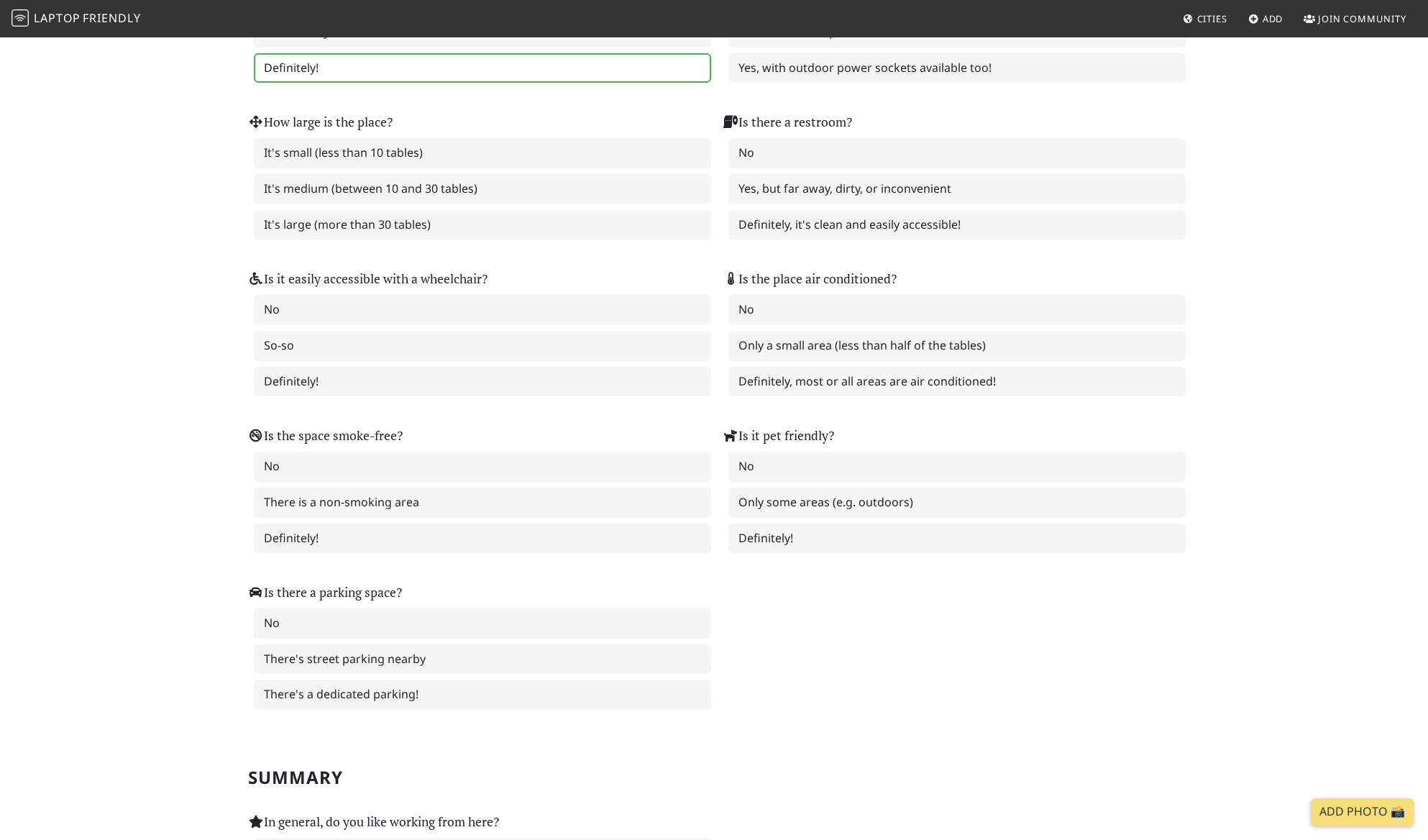
scroll to position [1604, 0]
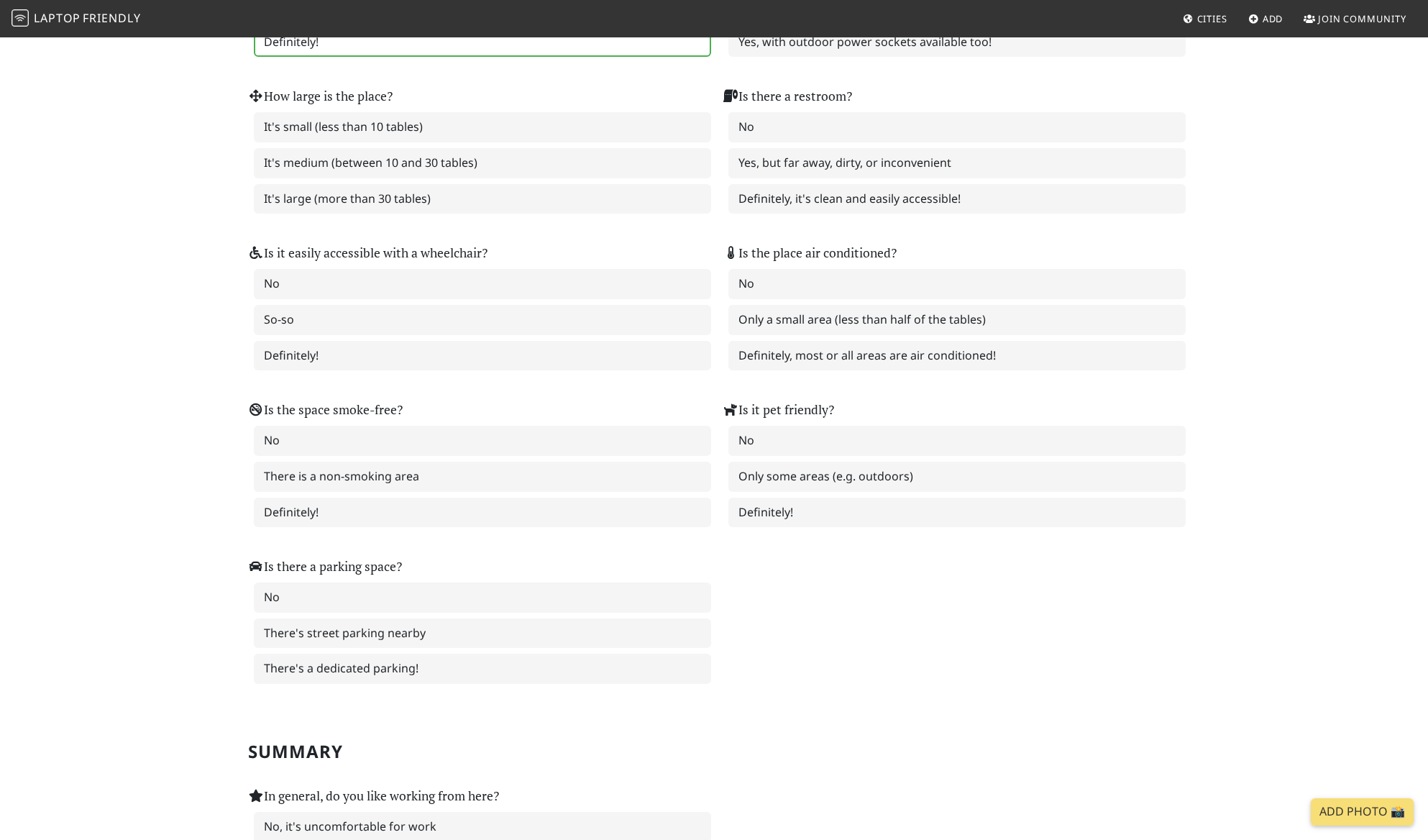
click at [793, 22] on label "Yes, but without power sockets" at bounding box center [957, 6] width 457 height 30
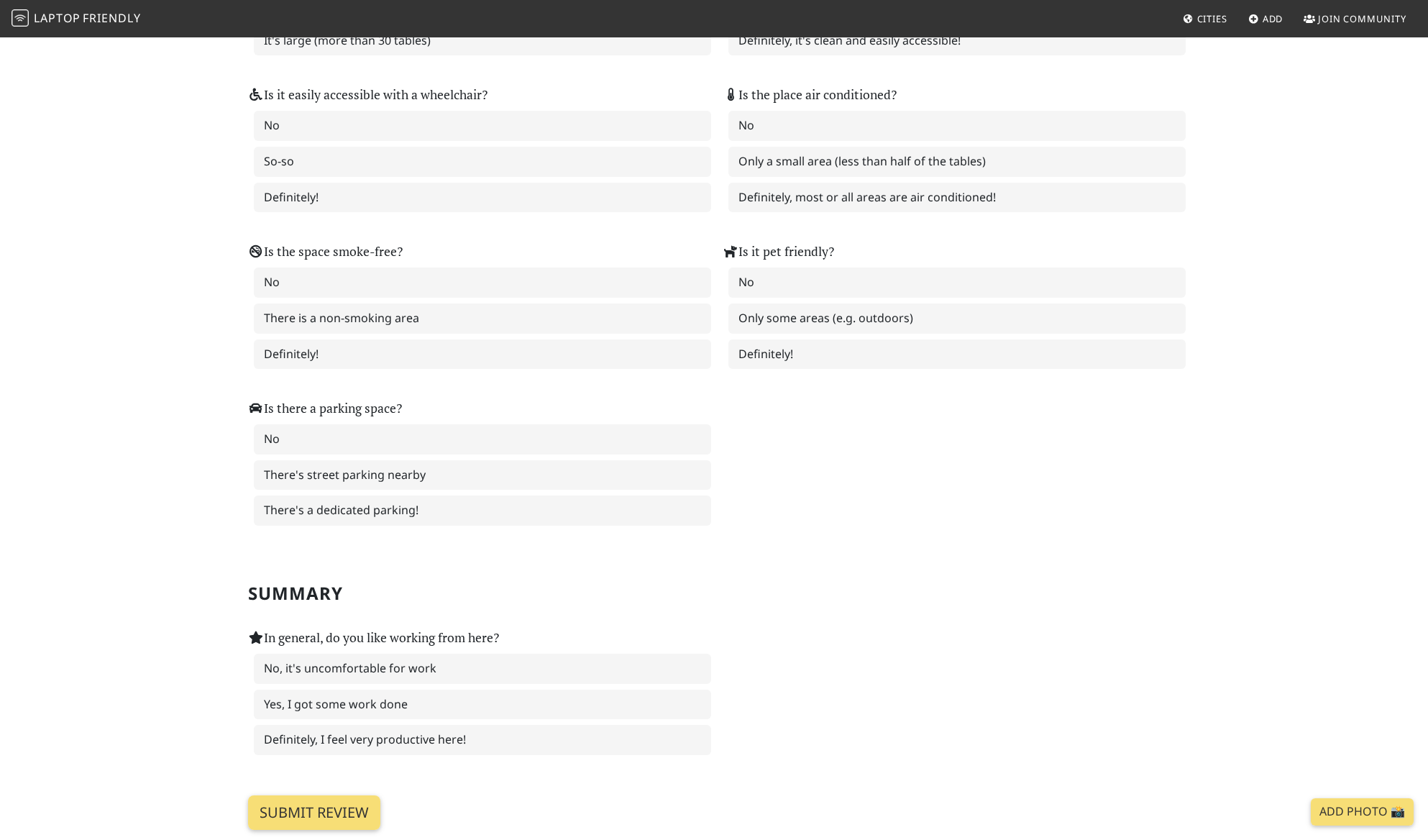
scroll to position [1796, 0]
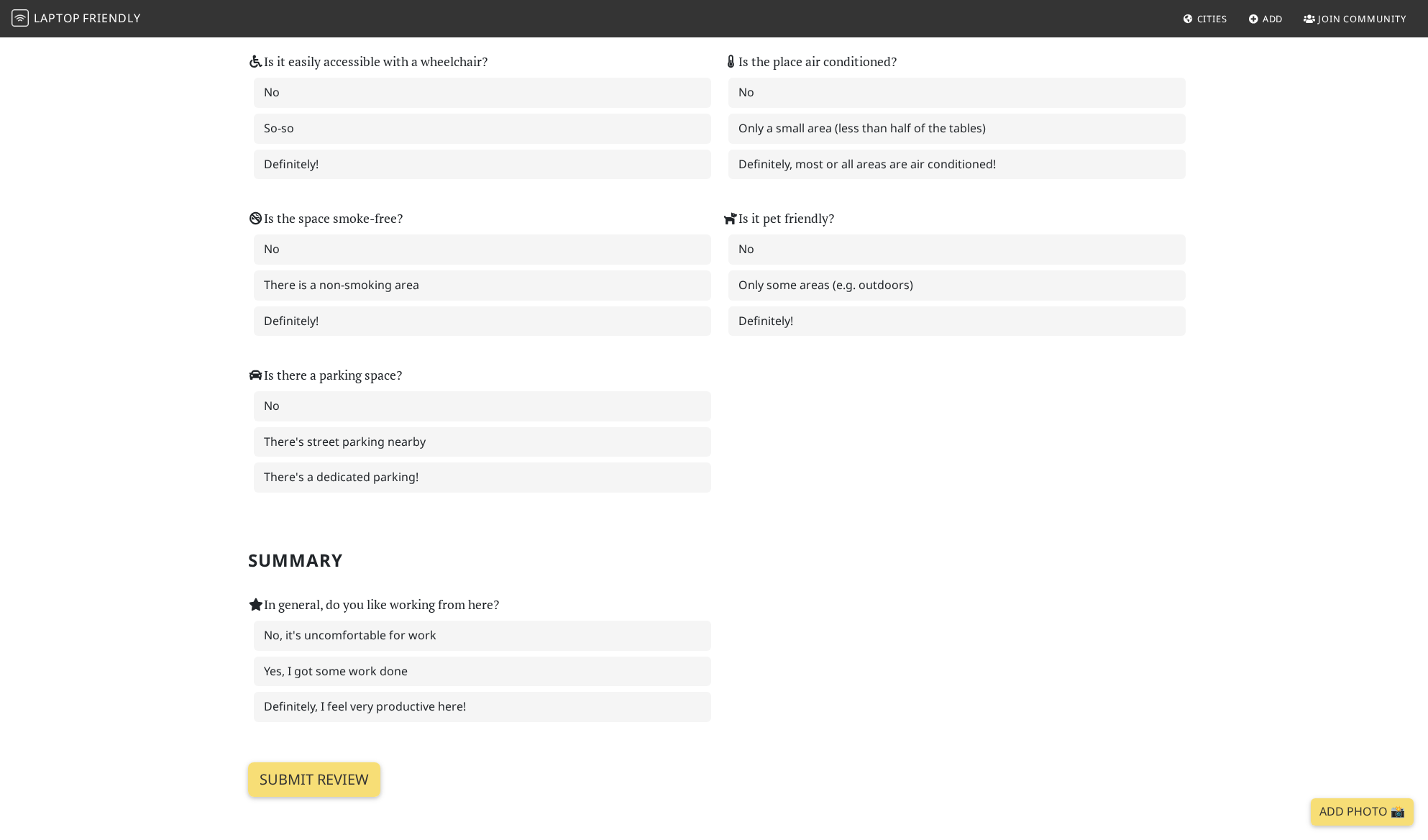
click at [779, 23] on label "Definitely, it's clean and easily accessible!" at bounding box center [957, 8] width 457 height 30
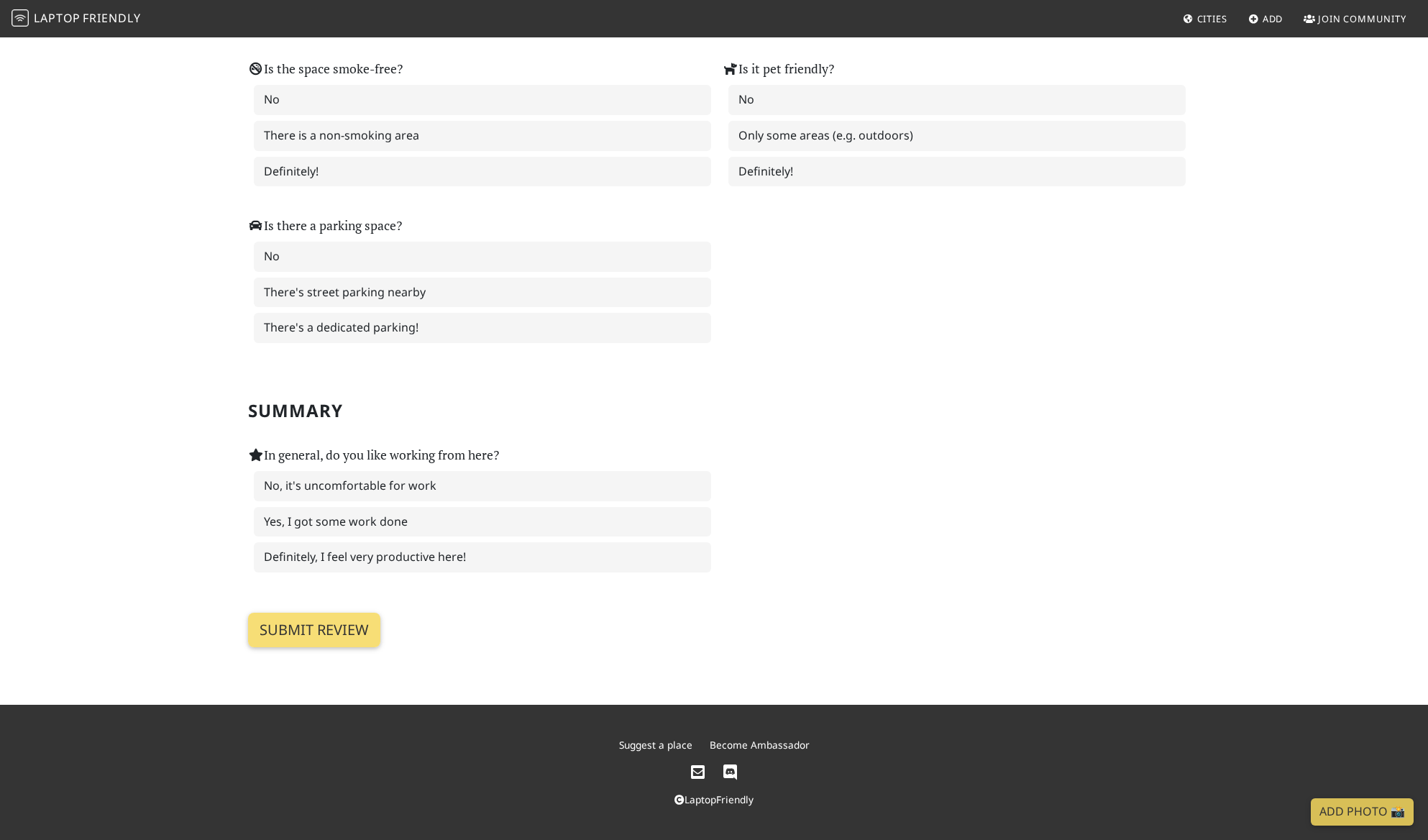
scroll to position [1965, 0]
click at [787, 30] on label "Definitely, most or all areas are air conditioned!" at bounding box center [957, 15] width 457 height 30
click at [521, 187] on label "Definitely!" at bounding box center [483, 171] width 457 height 30
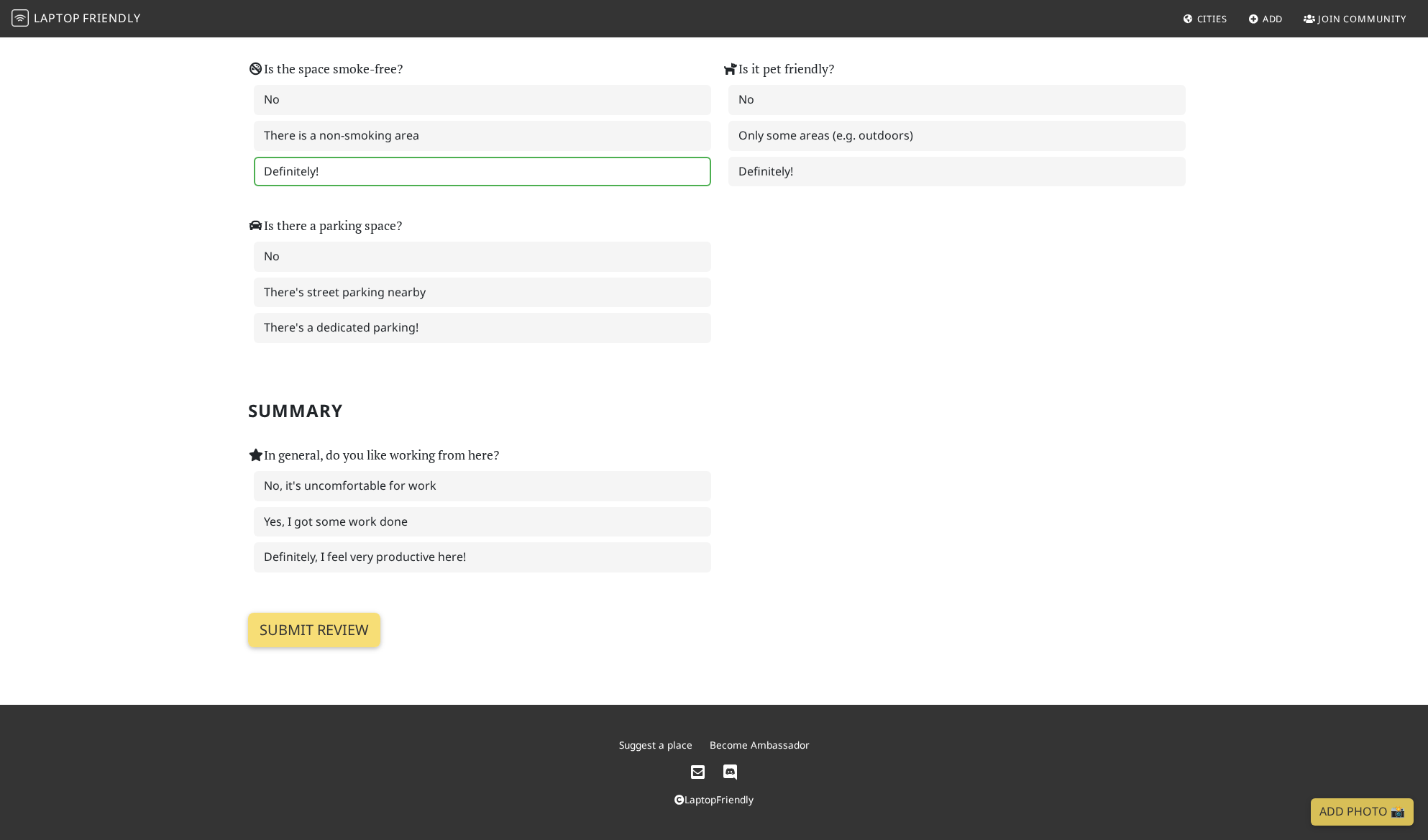
scroll to position [2515, 0]
click at [580, 506] on label "Yes, I got some work done" at bounding box center [483, 521] width 457 height 30
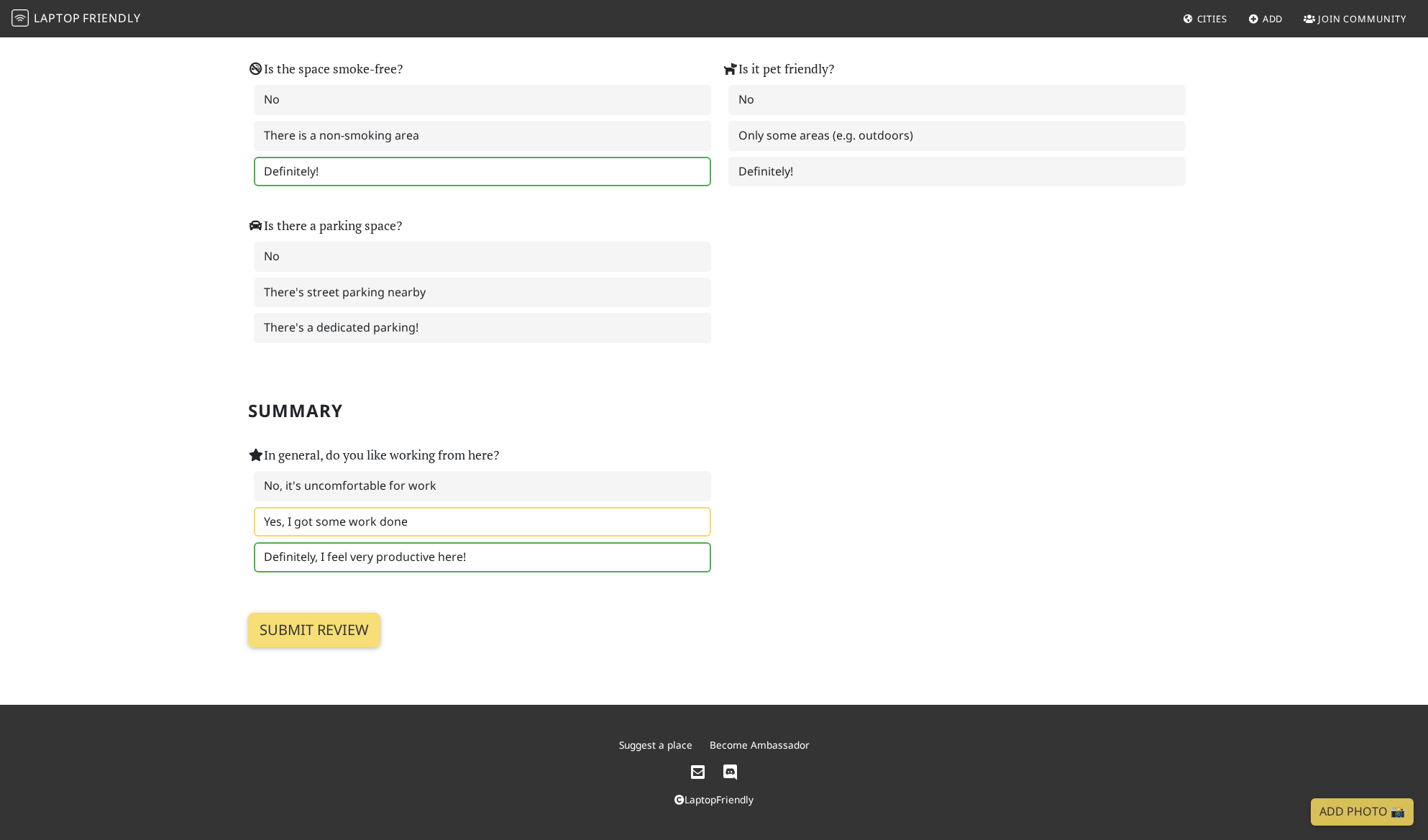
click at [521, 542] on label "Definitely, I feel very productive here!" at bounding box center [483, 557] width 457 height 30
click at [350, 612] on input "Submit review" at bounding box center [314, 629] width 132 height 35
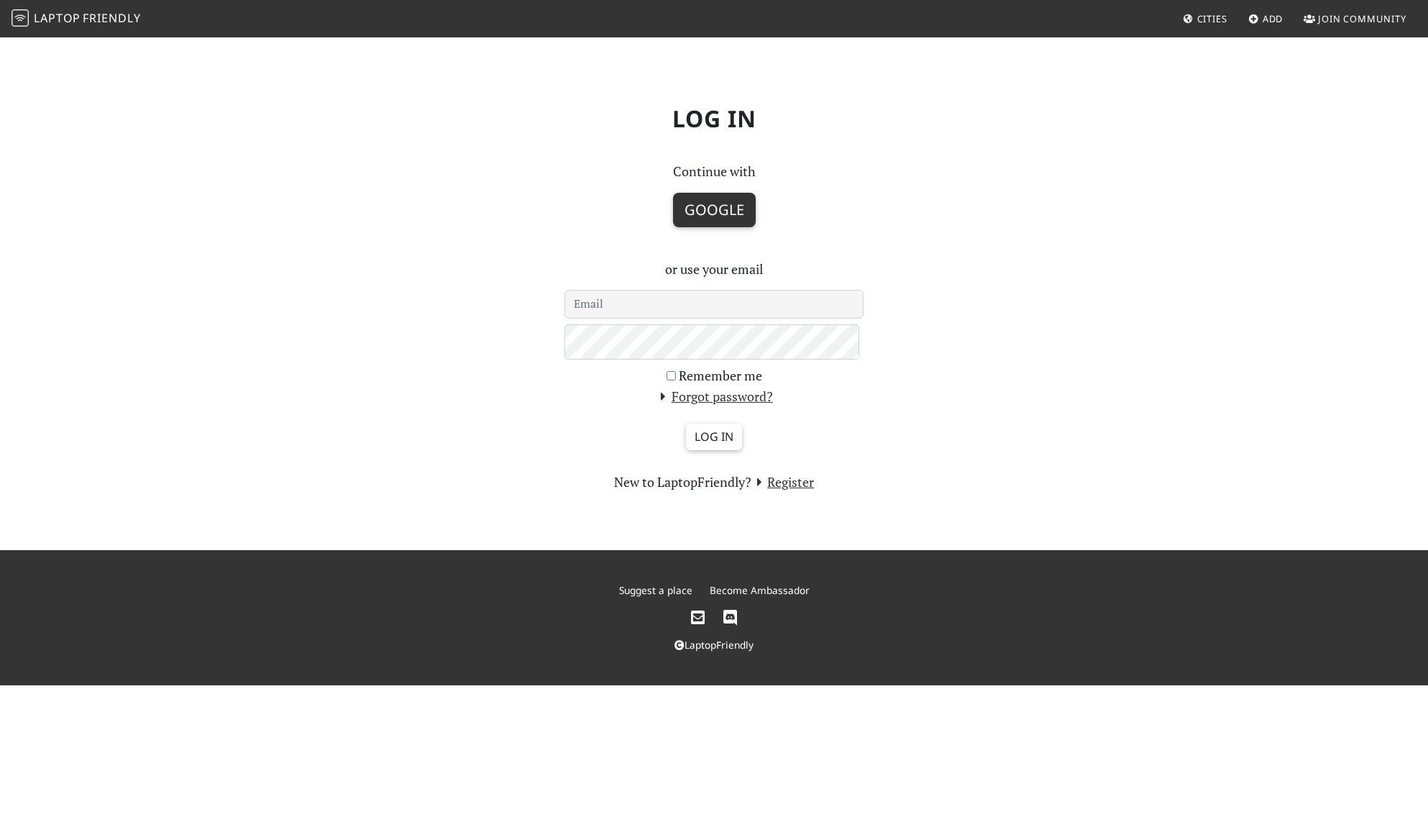
click at [700, 227] on button "Google" at bounding box center [714, 210] width 83 height 35
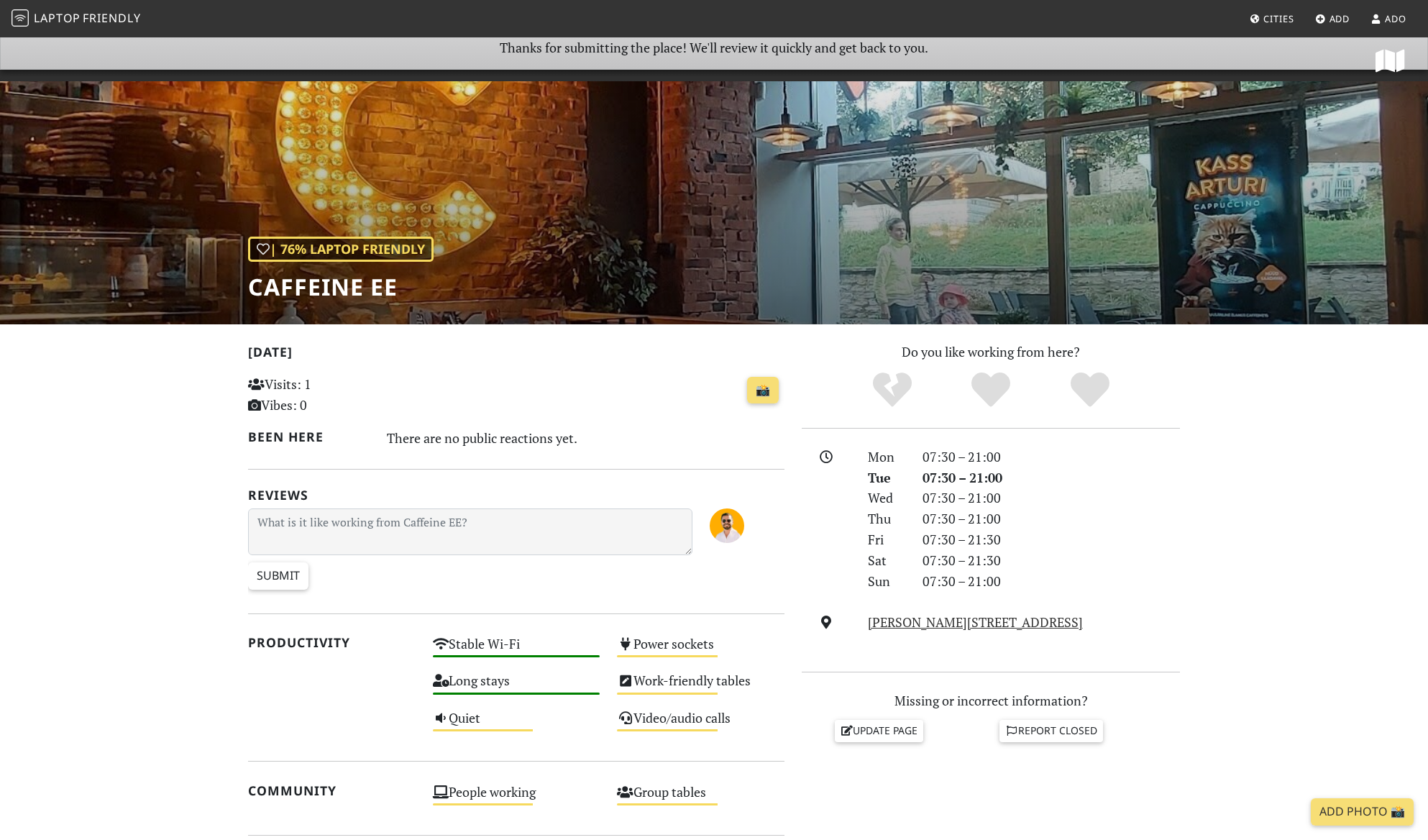
scroll to position [14, 0]
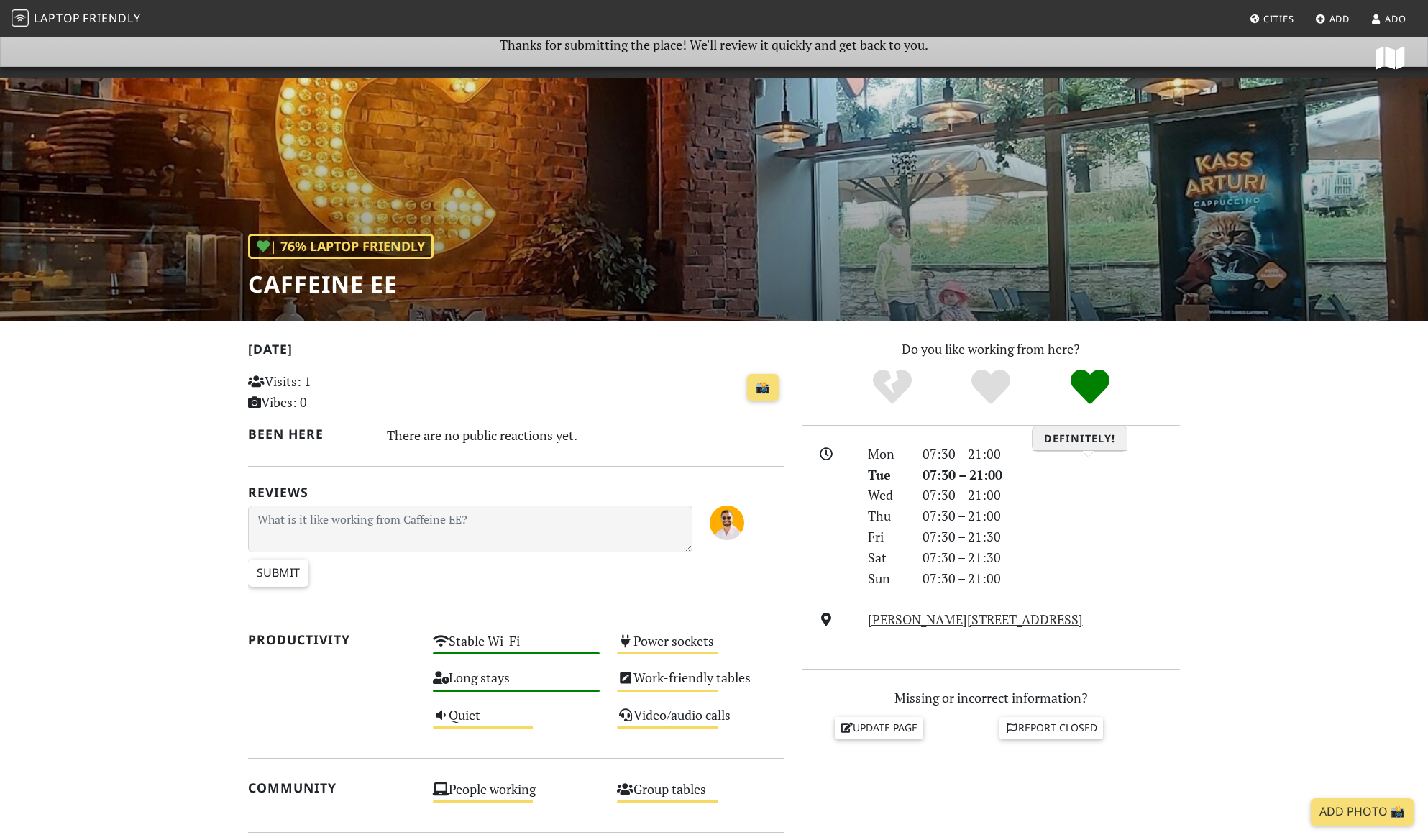
click at [1091, 406] on icon "Definitely!" at bounding box center [1091, 387] width 39 height 39
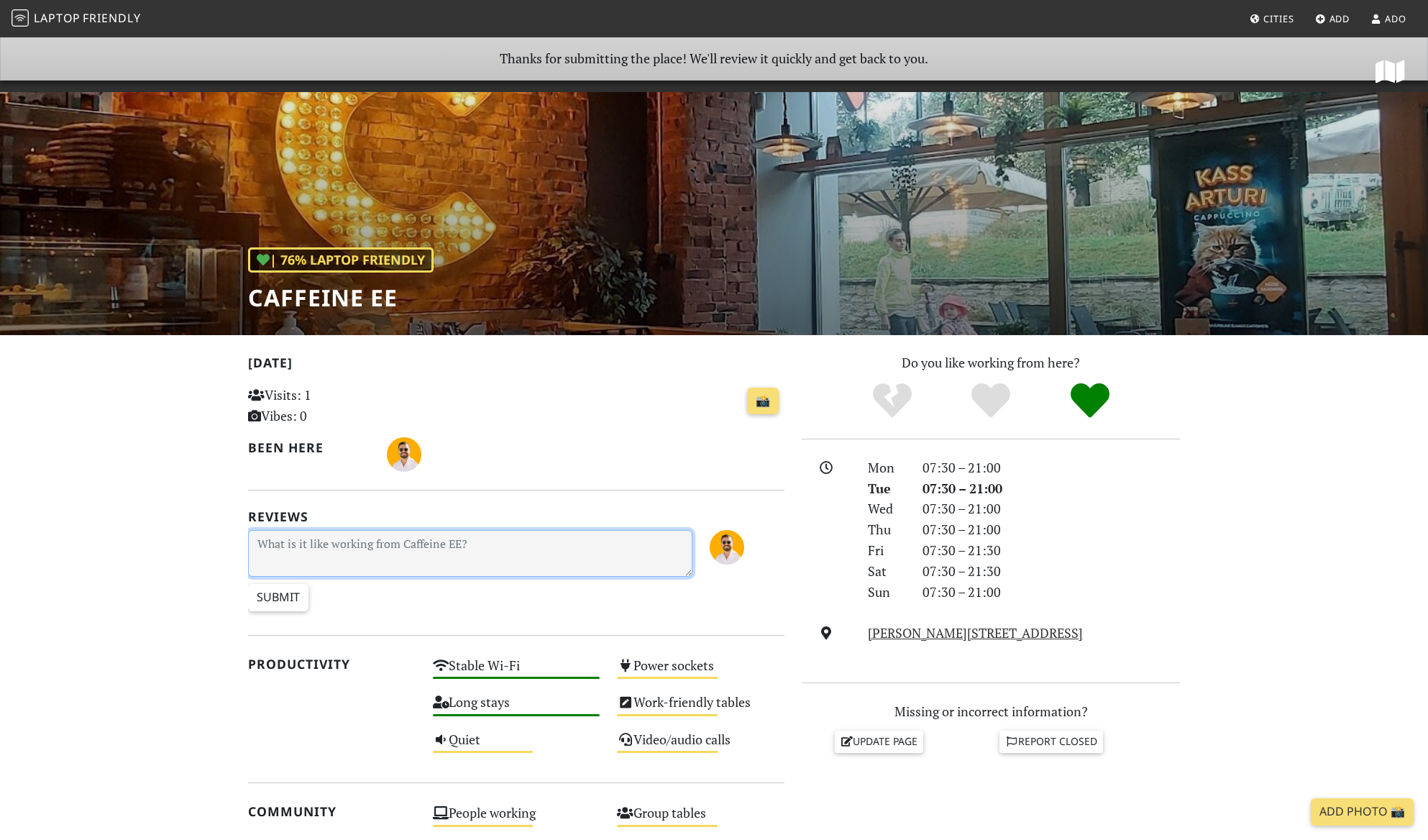
click at [483, 577] on textarea at bounding box center [470, 553] width 444 height 47
type textarea "Charming place to get some work done. Great ambiance, reliable wifi and good co…"
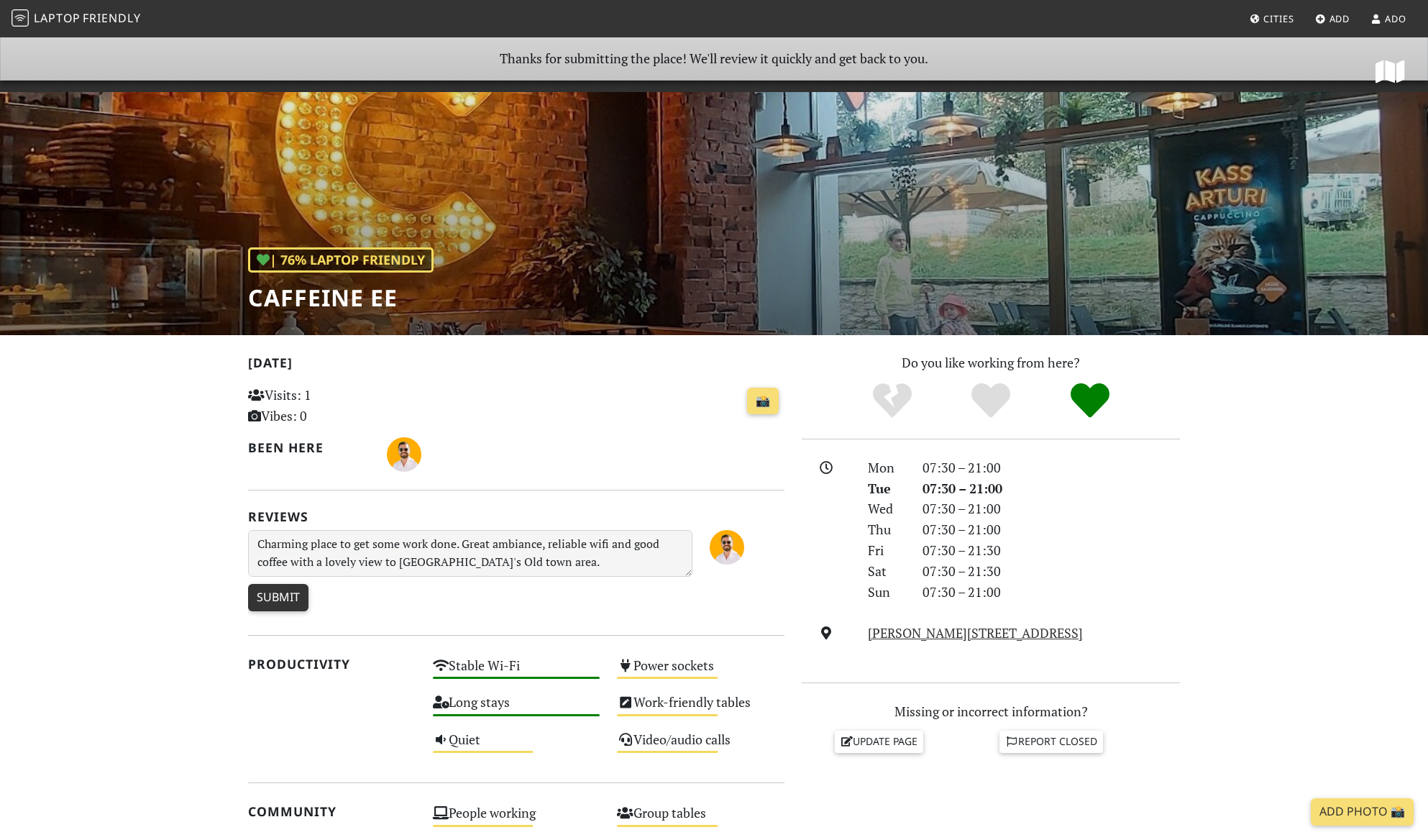
click at [285, 611] on input "Submit" at bounding box center [278, 597] width 60 height 27
type input "Create Review"
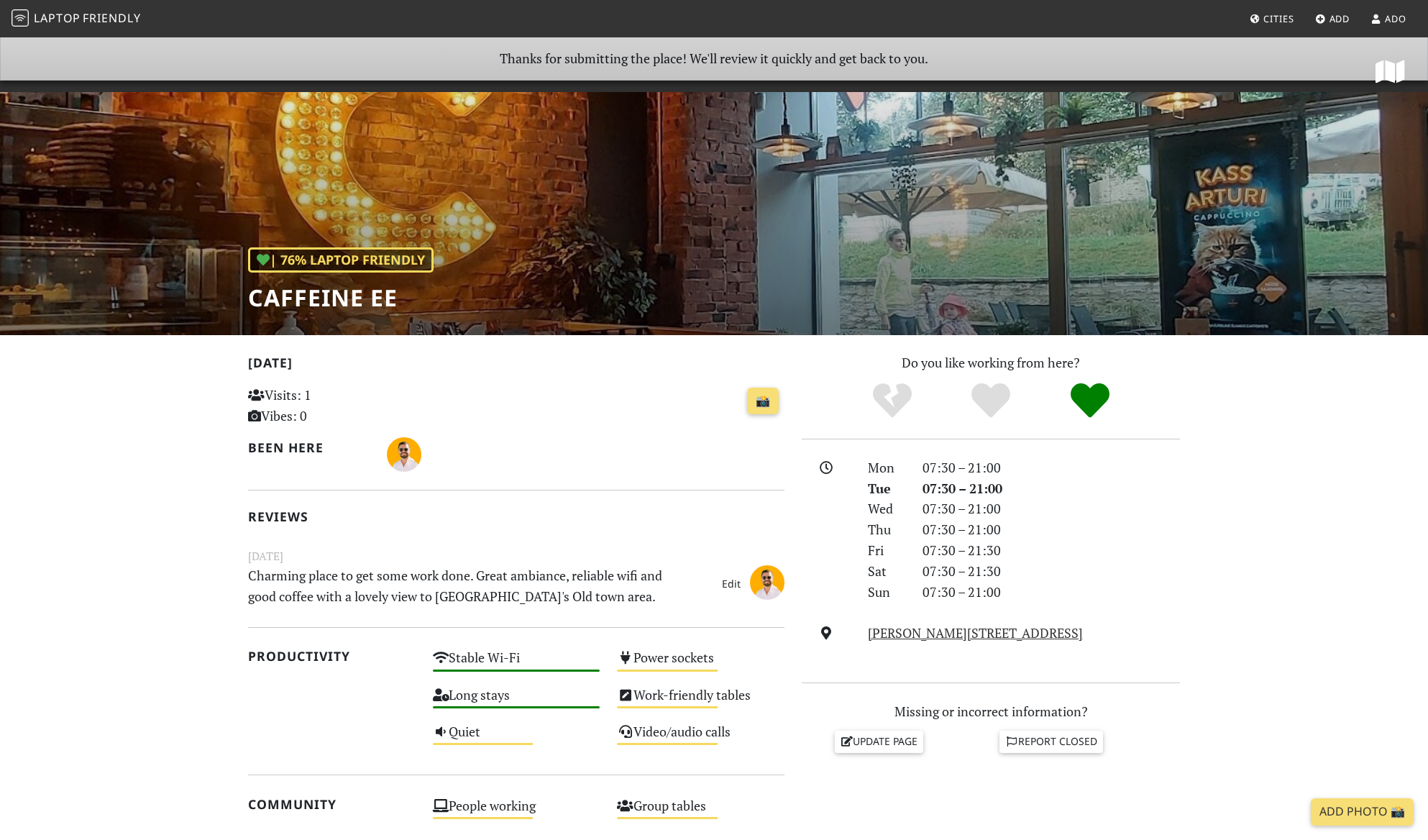
click at [1382, 85] on icon at bounding box center [1390, 72] width 29 height 26
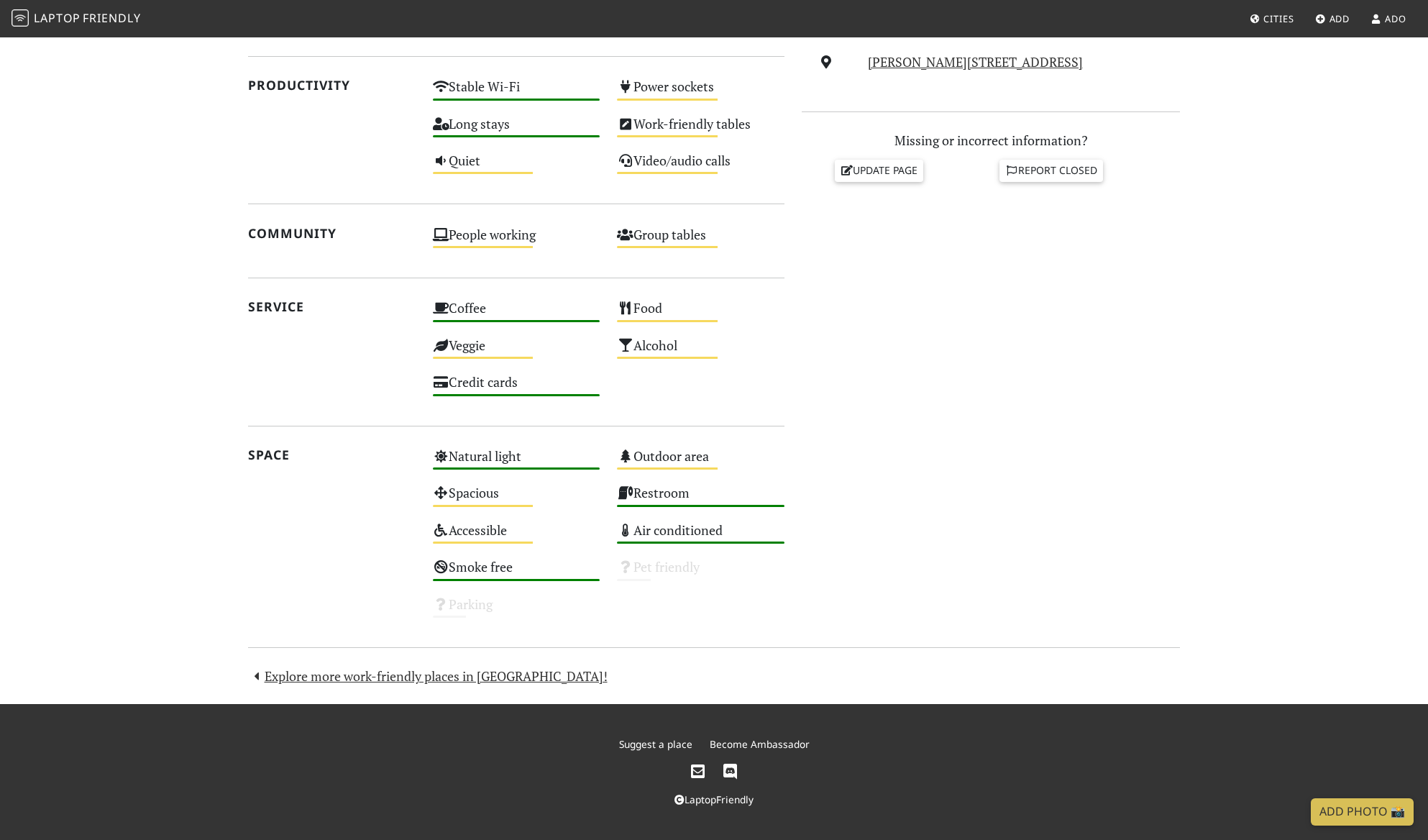
scroll to position [748, 0]
click at [348, 667] on link "Explore more work-friendly places in [GEOGRAPHIC_DATA]!" at bounding box center [428, 676] width 360 height 17
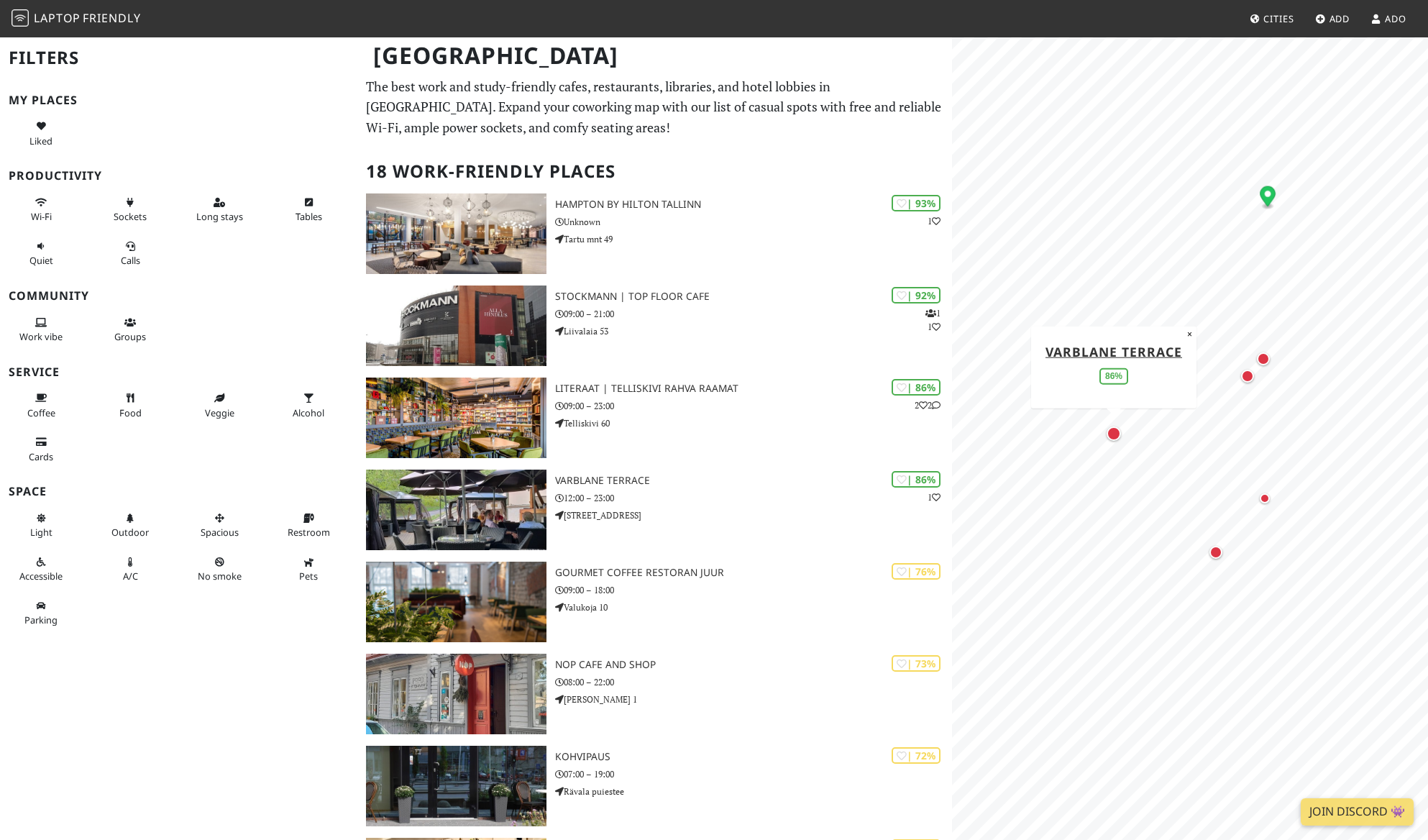
click at [1123, 442] on div "Map marker" at bounding box center [1114, 433] width 20 height 20
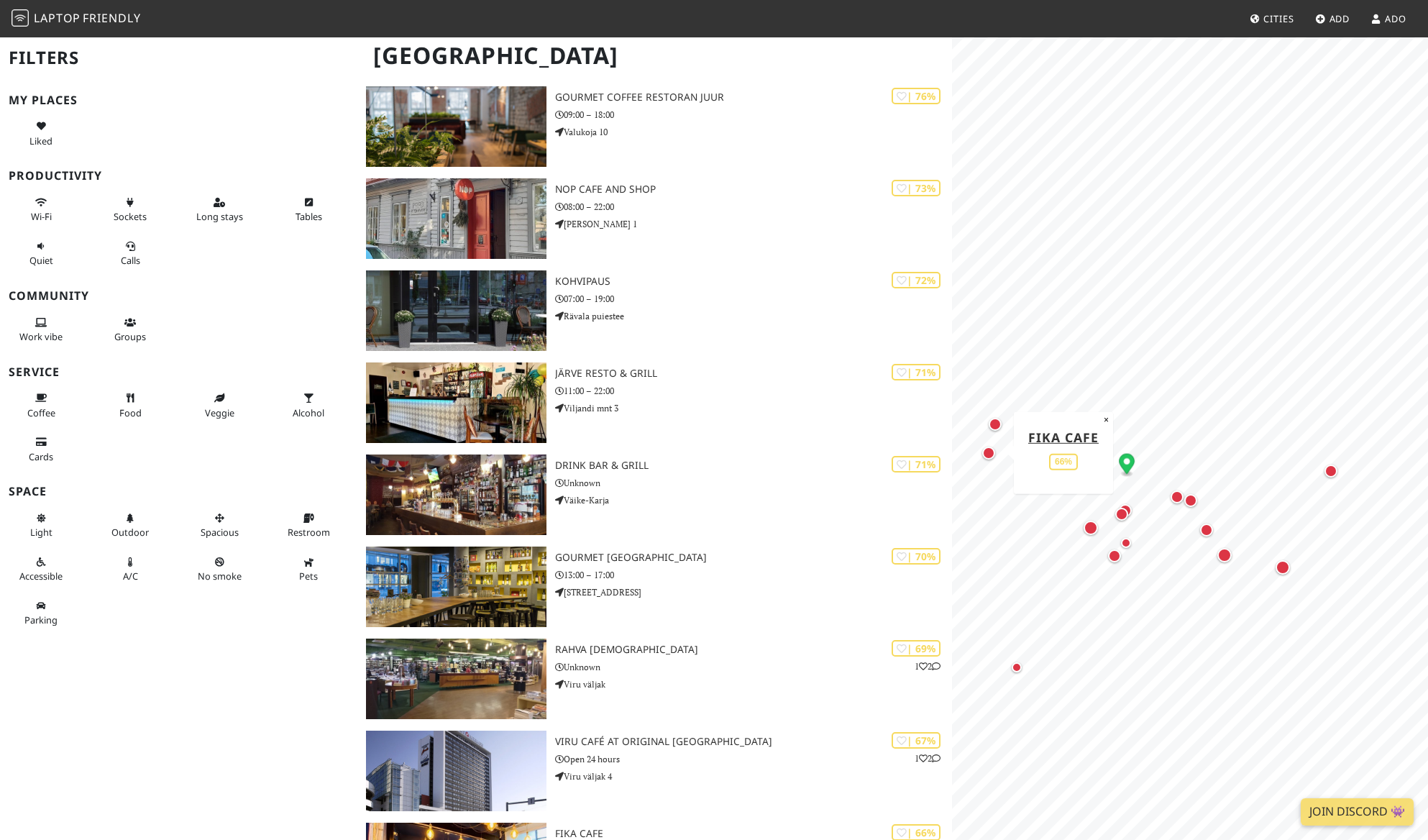
click at [984, 459] on div "Map marker" at bounding box center [989, 452] width 13 height 13
